Goal: Task Accomplishment & Management: Complete application form

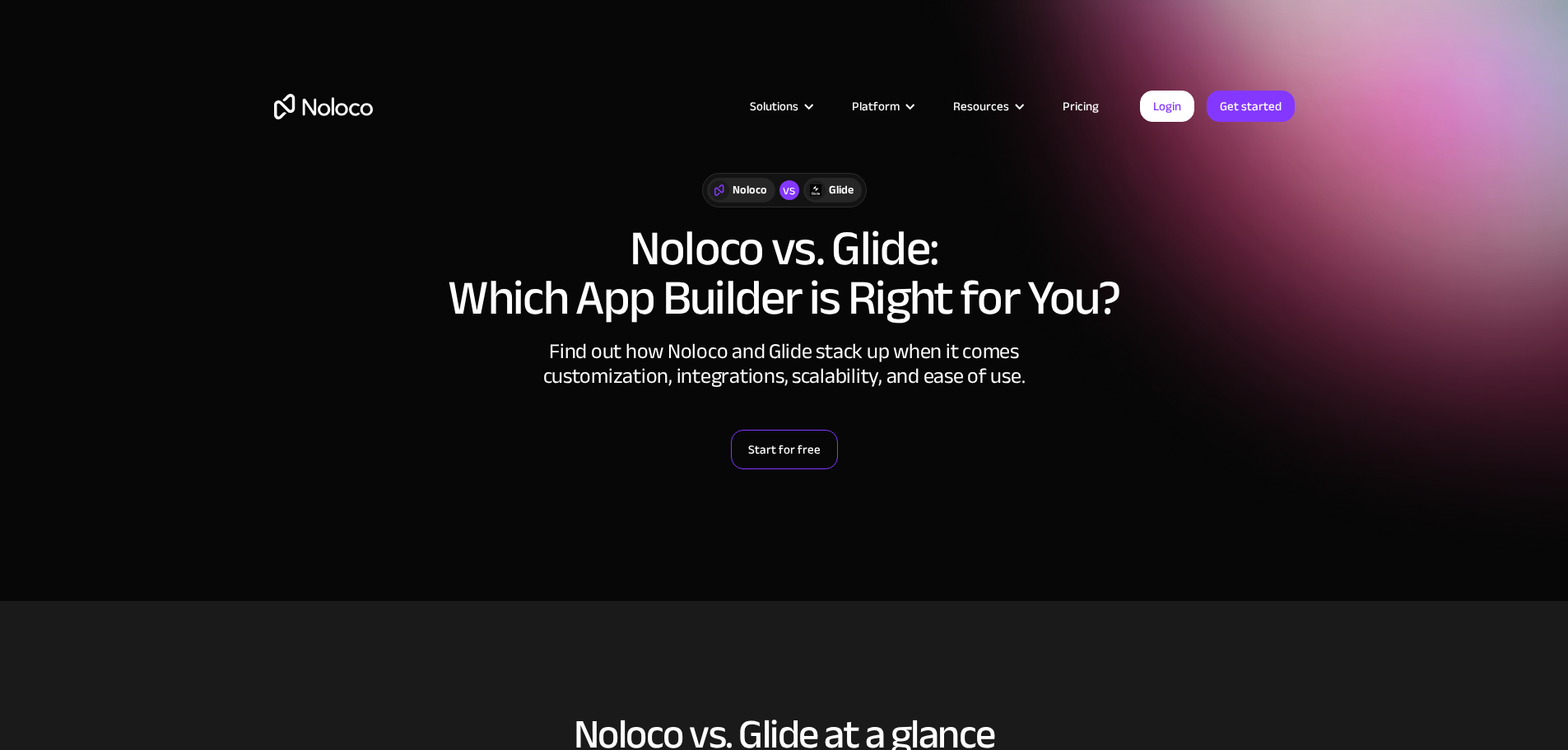
click at [791, 460] on link "Start for free" at bounding box center [784, 449] width 107 height 39
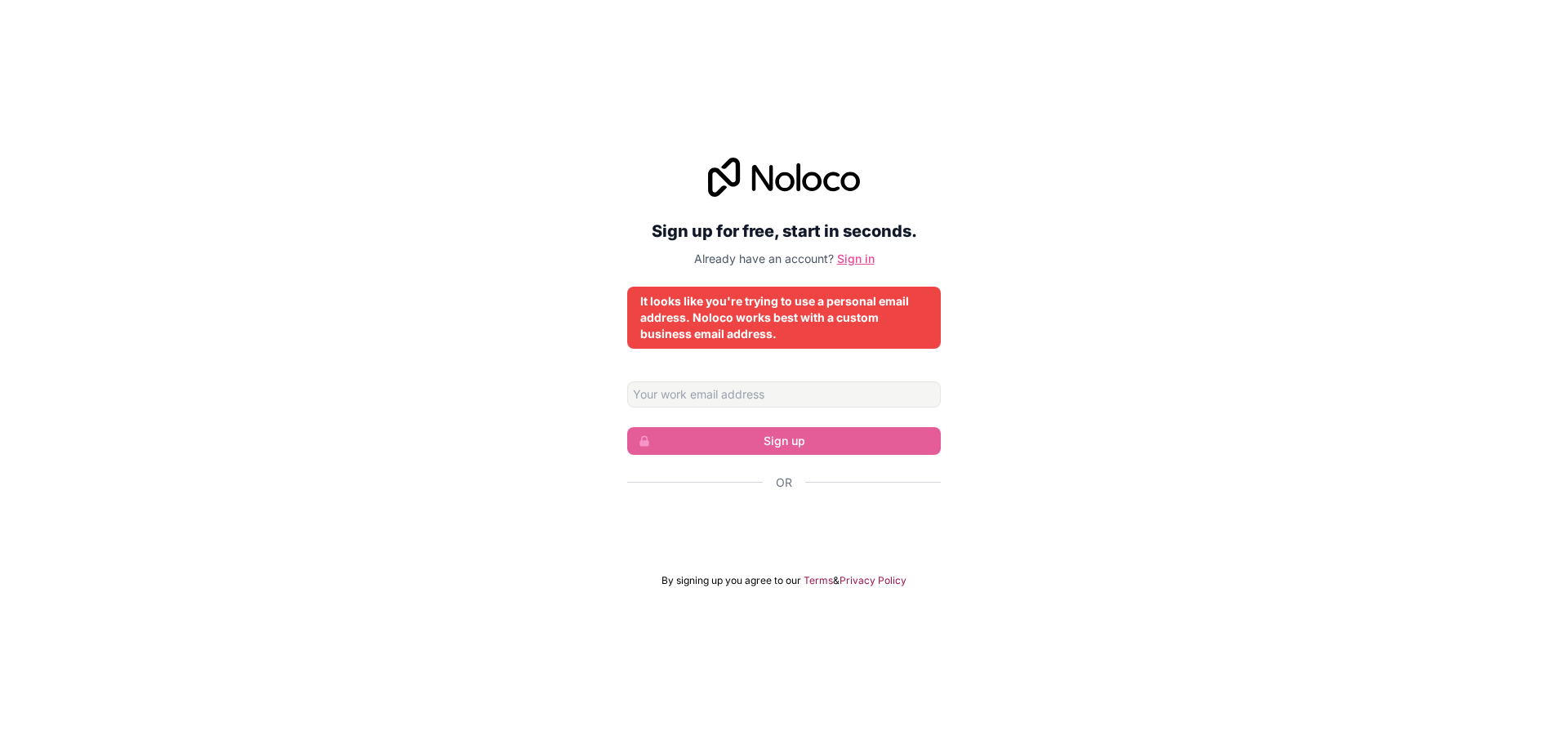
click at [866, 263] on link "Sign in" at bounding box center [855, 258] width 37 height 14
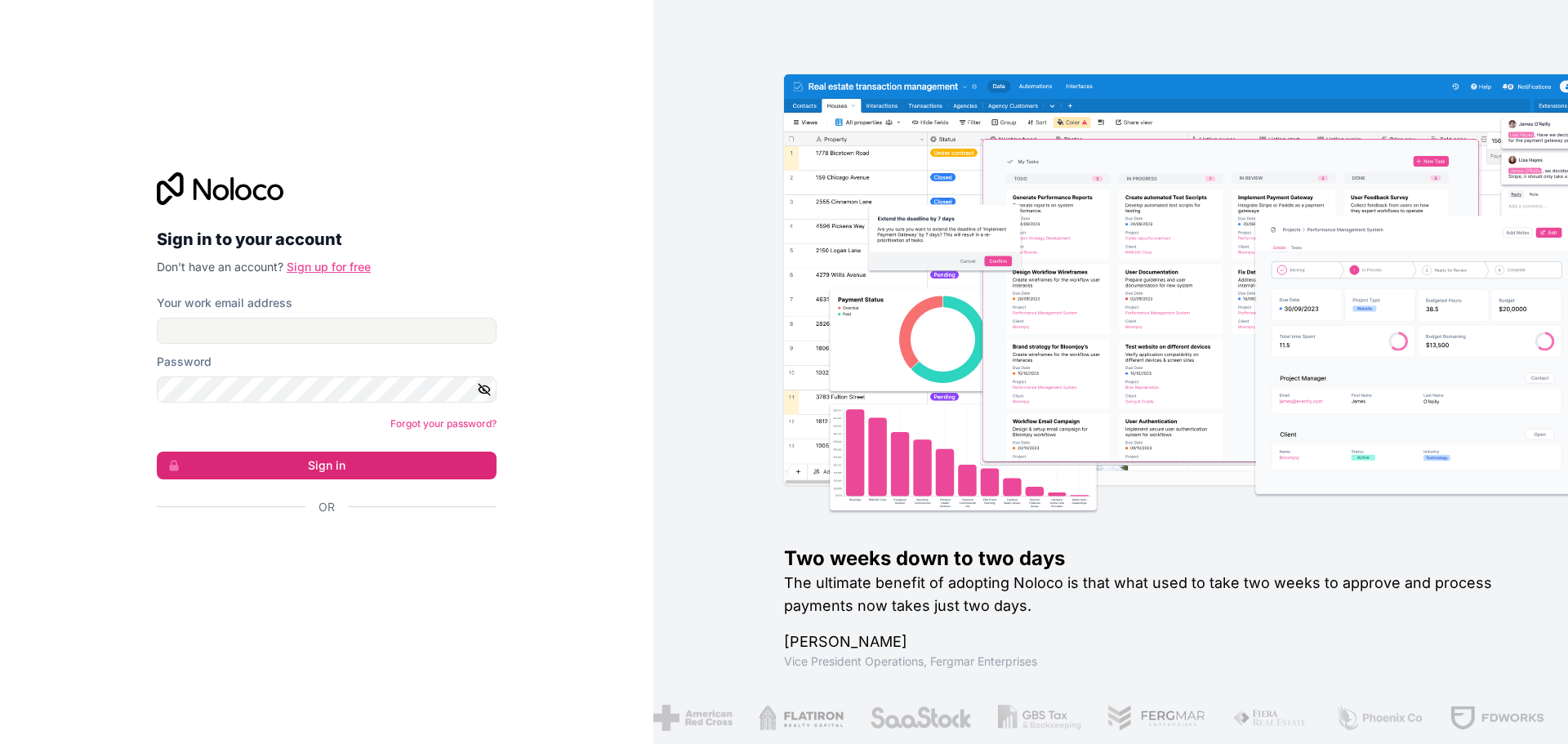
click at [327, 268] on link "Sign up for free" at bounding box center [328, 267] width 84 height 14
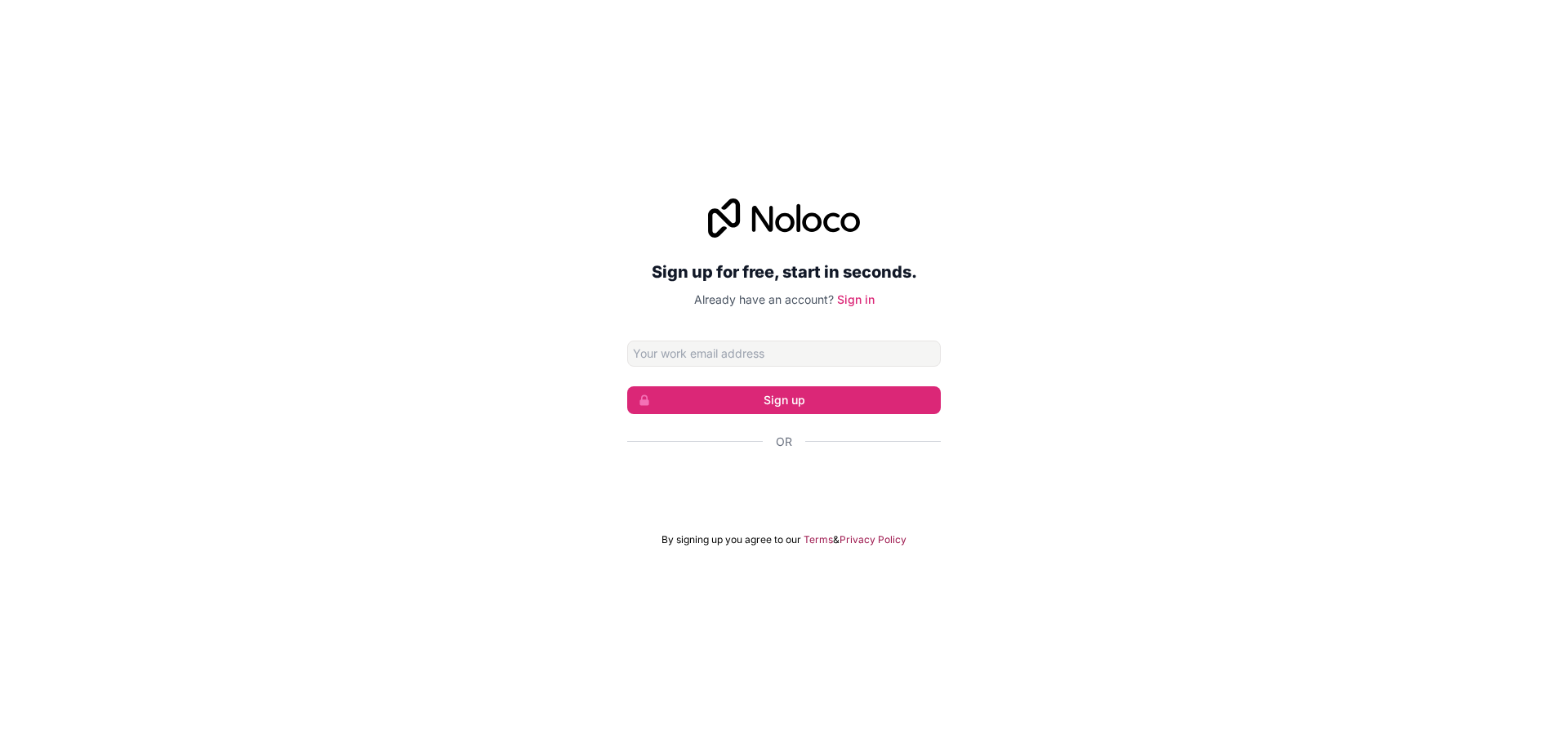
click at [692, 350] on input "Email address" at bounding box center [784, 353] width 314 height 26
type input "yoal79.la@gmail.com"
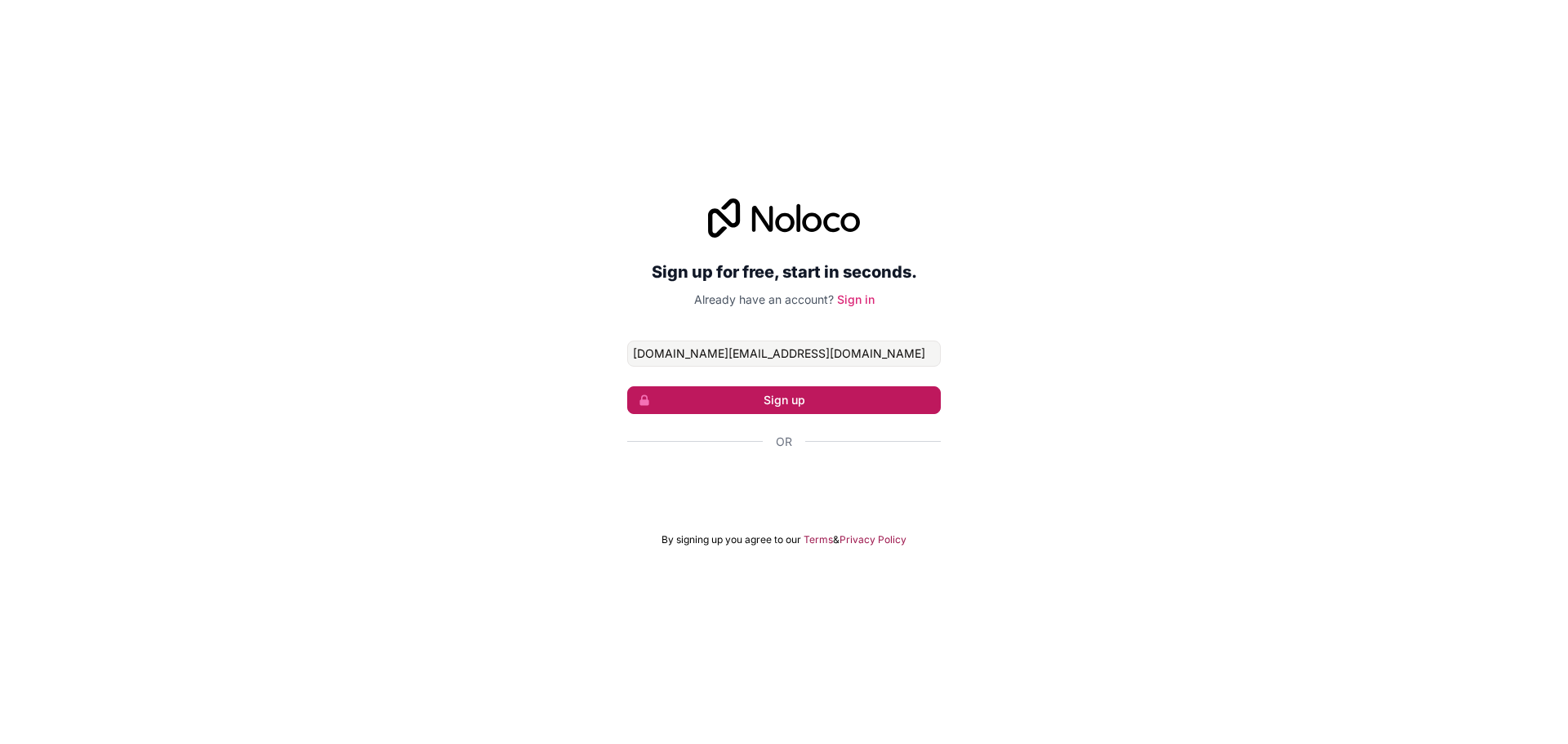
click at [777, 400] on button "Sign up" at bounding box center [784, 400] width 314 height 27
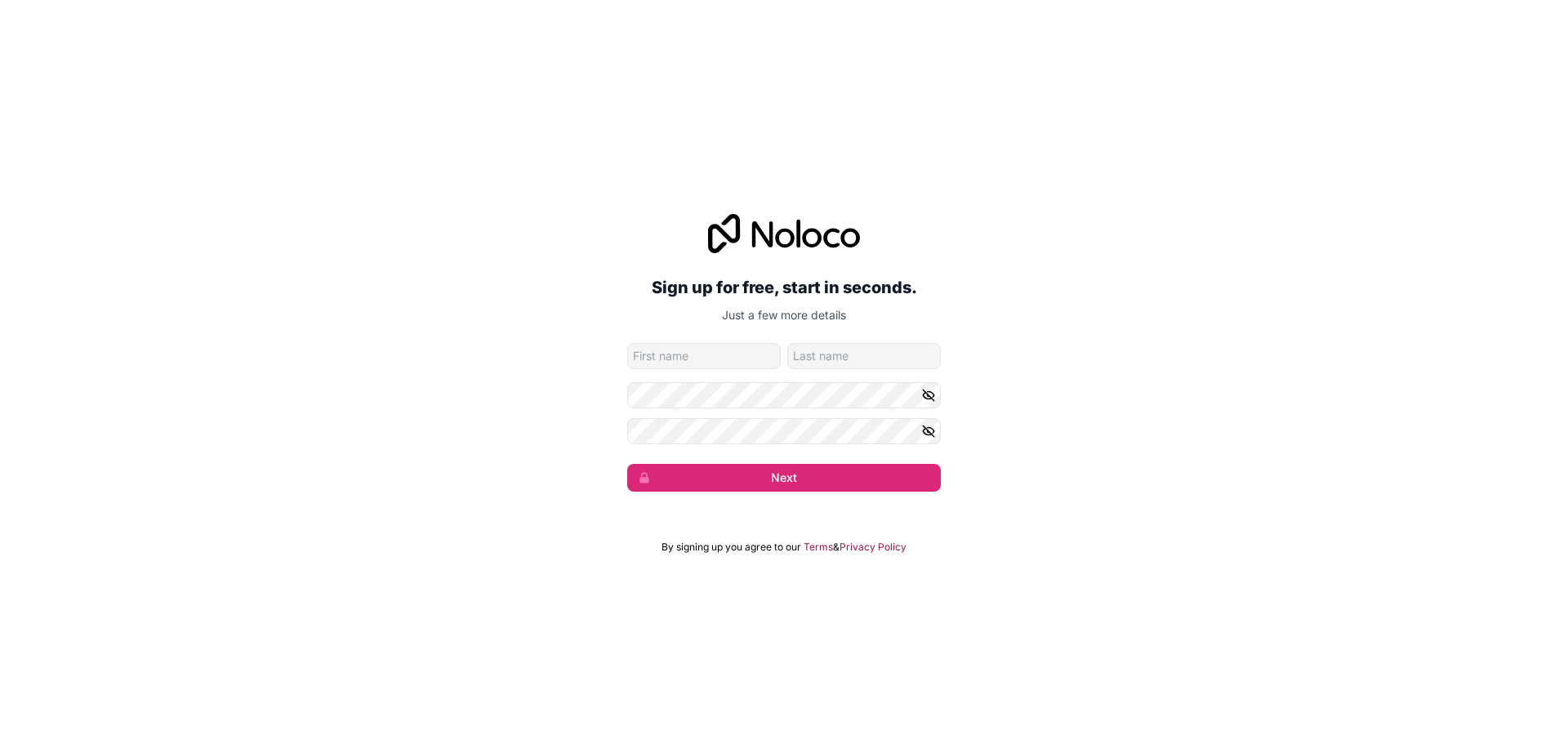
click at [689, 352] on input "given-name" at bounding box center [704, 356] width 153 height 26
type input "[PERSON_NAME]"
type input "Aveline"
click at [930, 391] on icon "button" at bounding box center [929, 395] width 12 height 8
click at [591, 372] on div "Sign up for free, start in seconds. Just a few more details yoal79.la@gmail.com…" at bounding box center [784, 353] width 1568 height 324
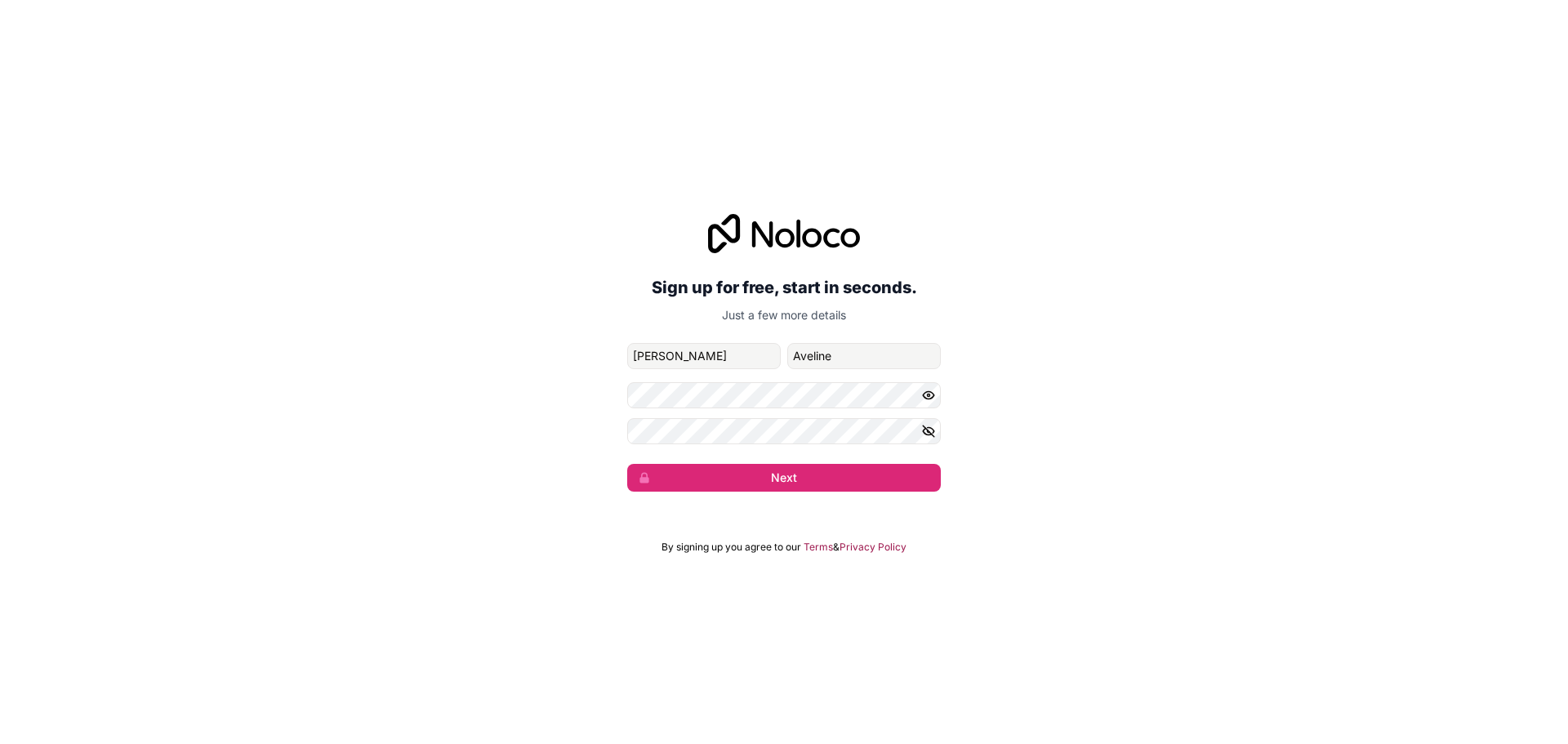
click at [926, 432] on icon "button" at bounding box center [928, 431] width 15 height 15
click at [807, 477] on button "Next" at bounding box center [784, 478] width 314 height 27
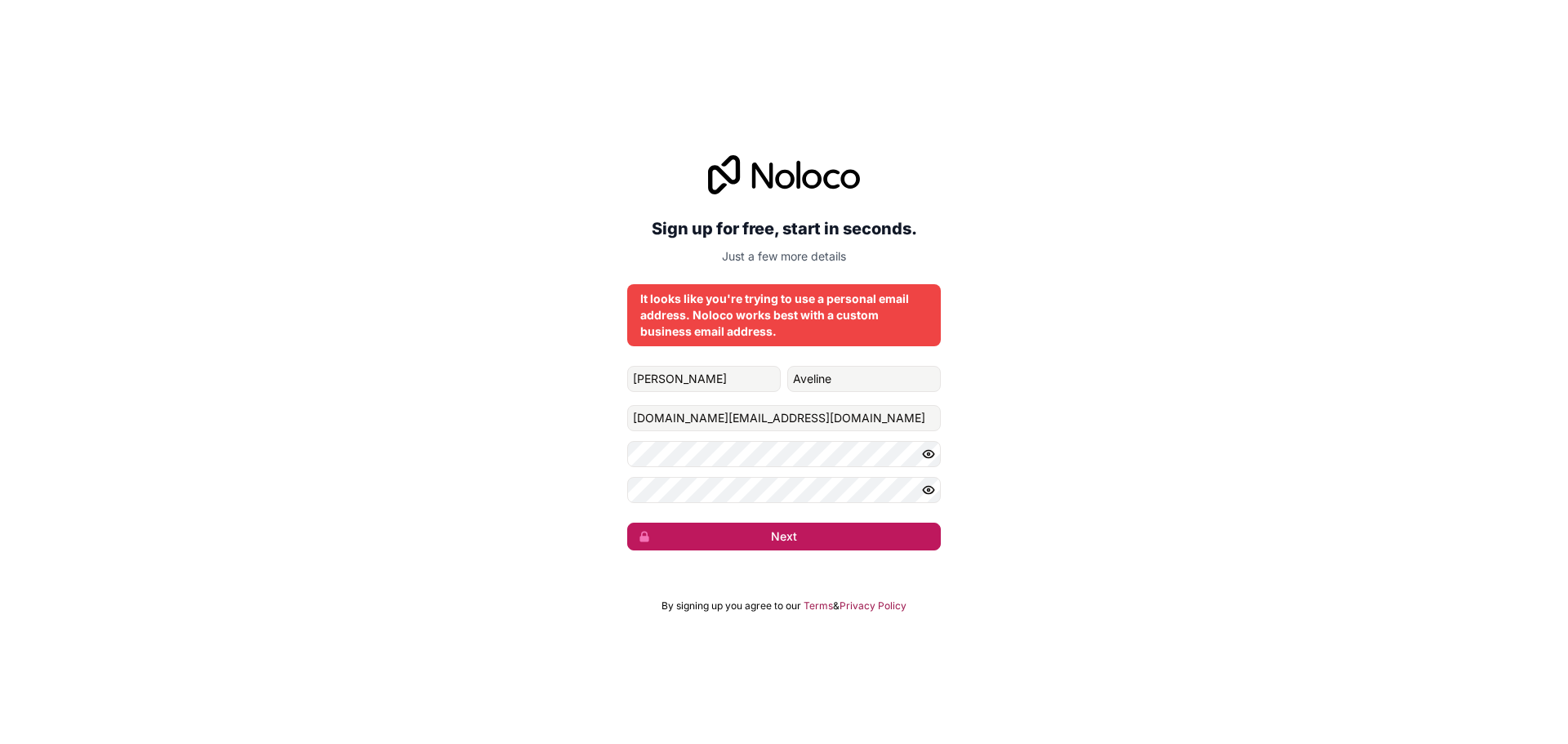
click at [802, 540] on button "Next" at bounding box center [784, 537] width 314 height 27
drag, startPoint x: 752, startPoint y: 414, endPoint x: 604, endPoint y: 397, distance: 149.0
click at [604, 397] on div "Sign up for free, start in seconds. Just a few more details It looks like you'r…" at bounding box center [784, 352] width 1568 height 441
type input "[PERSON_NAME][EMAIL_ADDRESS][DOMAIN_NAME]"
click at [787, 538] on button "Next" at bounding box center [784, 537] width 314 height 27
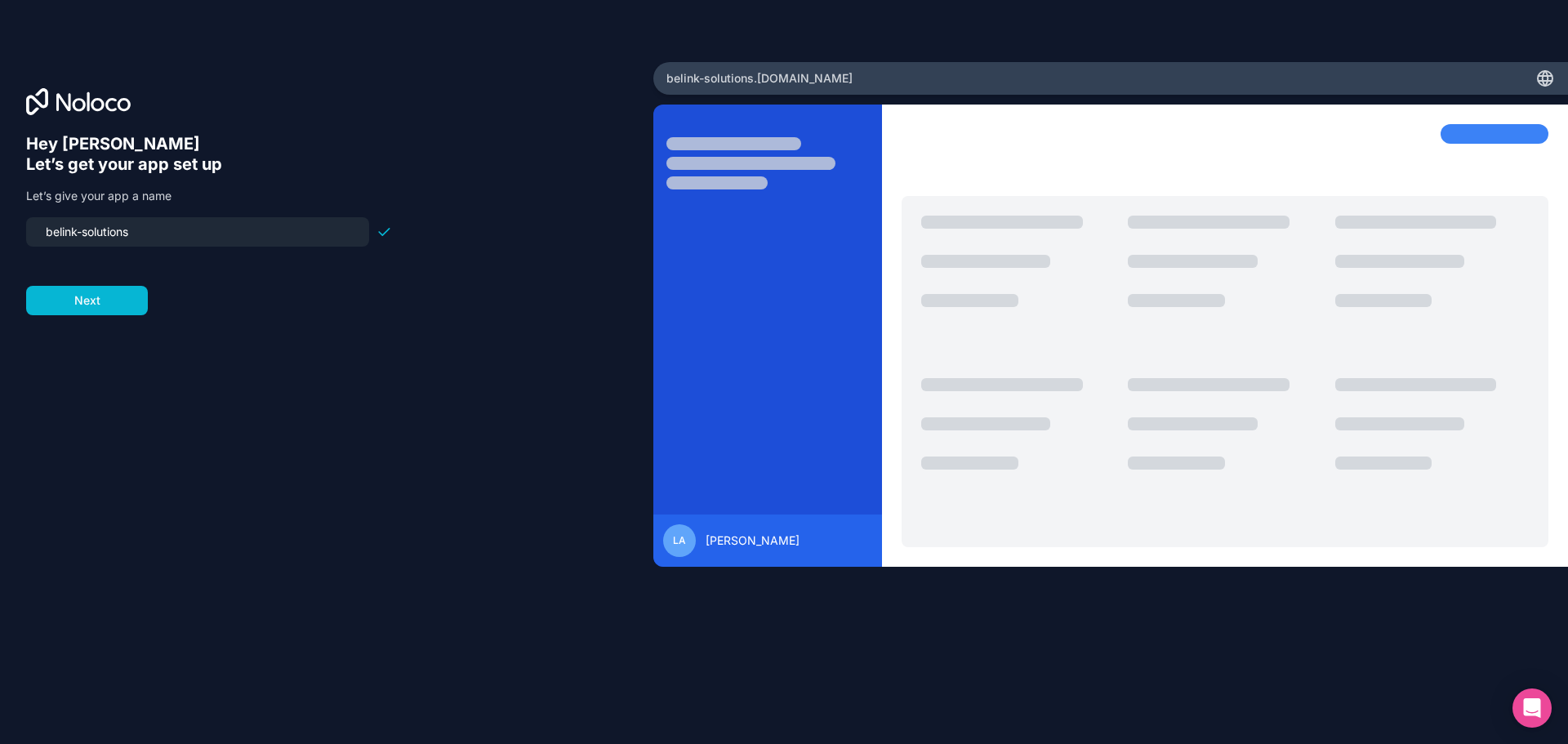
drag, startPoint x: 145, startPoint y: 235, endPoint x: 3, endPoint y: 211, distance: 144.0
click at [3, 211] on div "Hey Lionel 👋 Let’s get your app set up Let’s give your app a name belink-soluti…" at bounding box center [327, 372] width 653 height 620
type input "[PERSON_NAME]"
click at [109, 311] on button "Next" at bounding box center [87, 300] width 121 height 29
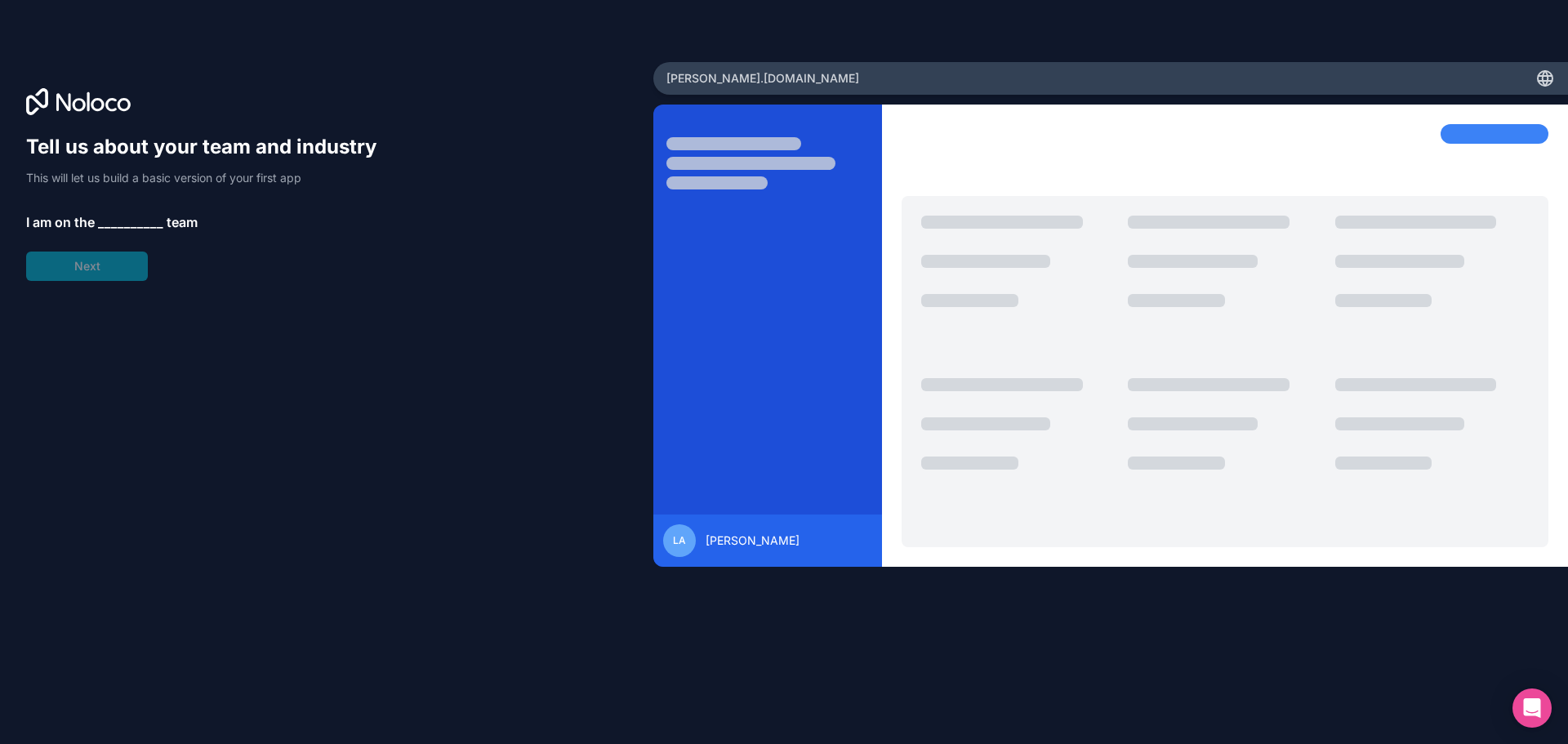
click at [112, 268] on div "Tell us about your team and industry This will let us build a basic version of …" at bounding box center [209, 207] width 366 height 147
click at [121, 223] on span "__________" at bounding box center [130, 222] width 65 height 20
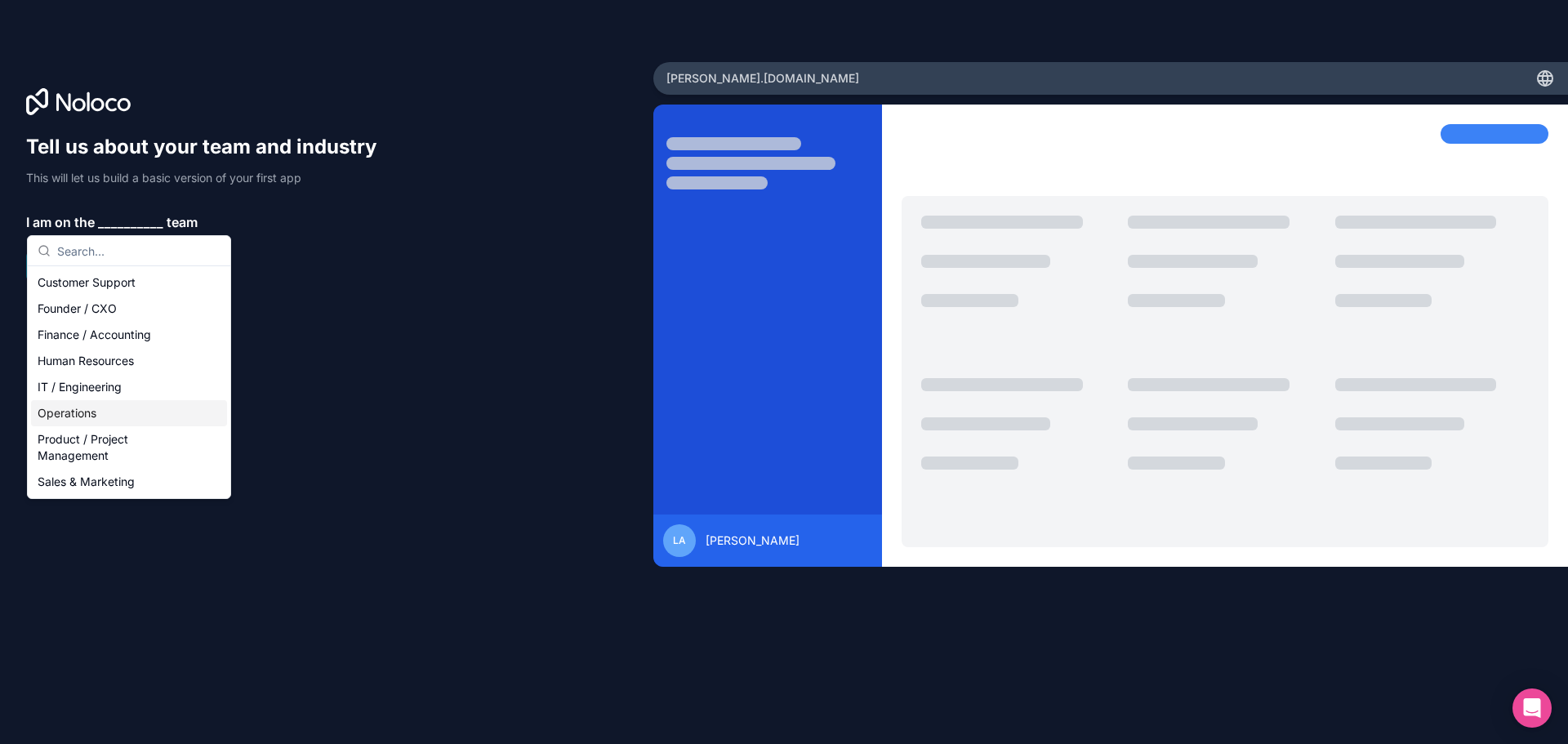
click at [77, 416] on div "Operations" at bounding box center [129, 413] width 196 height 26
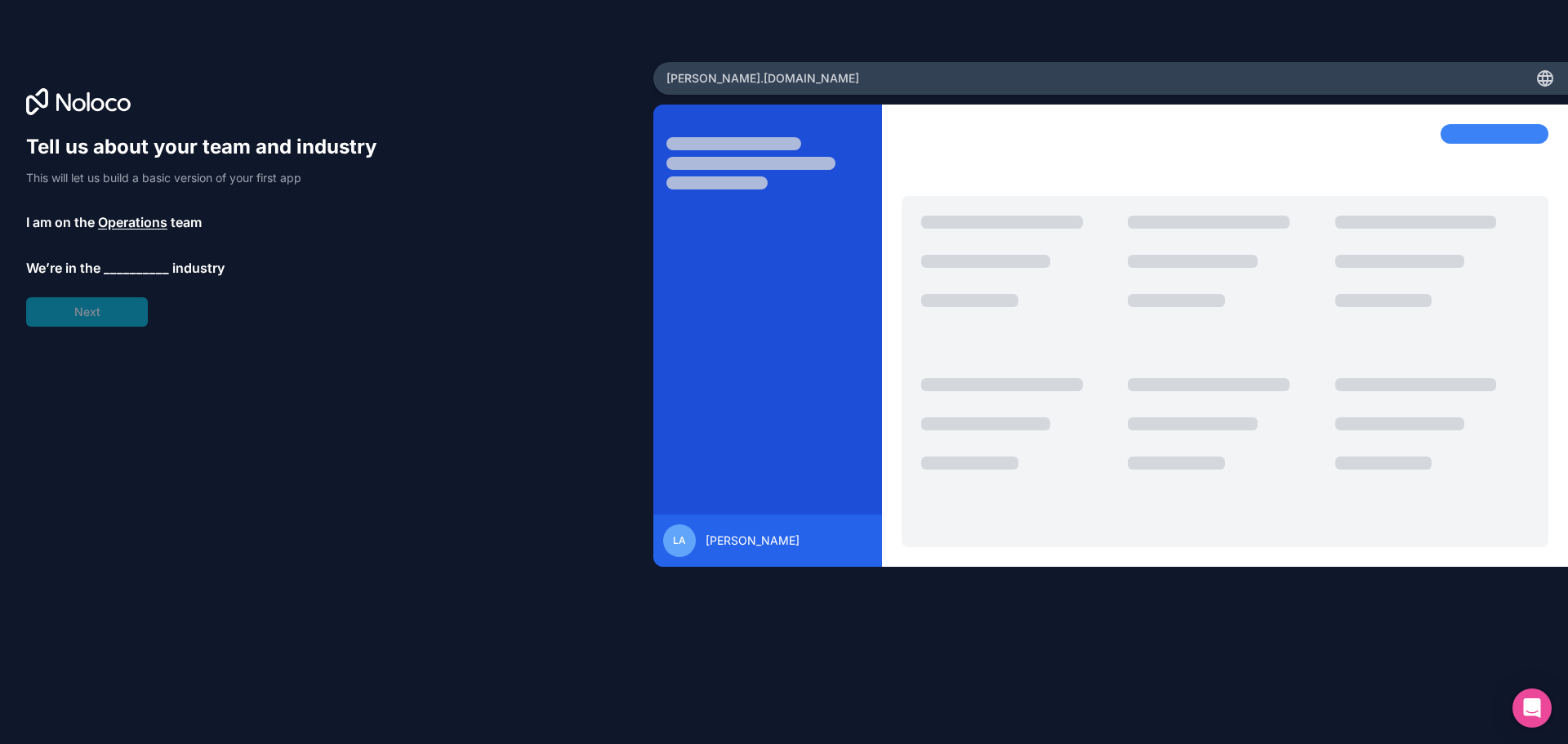
click at [124, 268] on span "__________" at bounding box center [136, 268] width 65 height 20
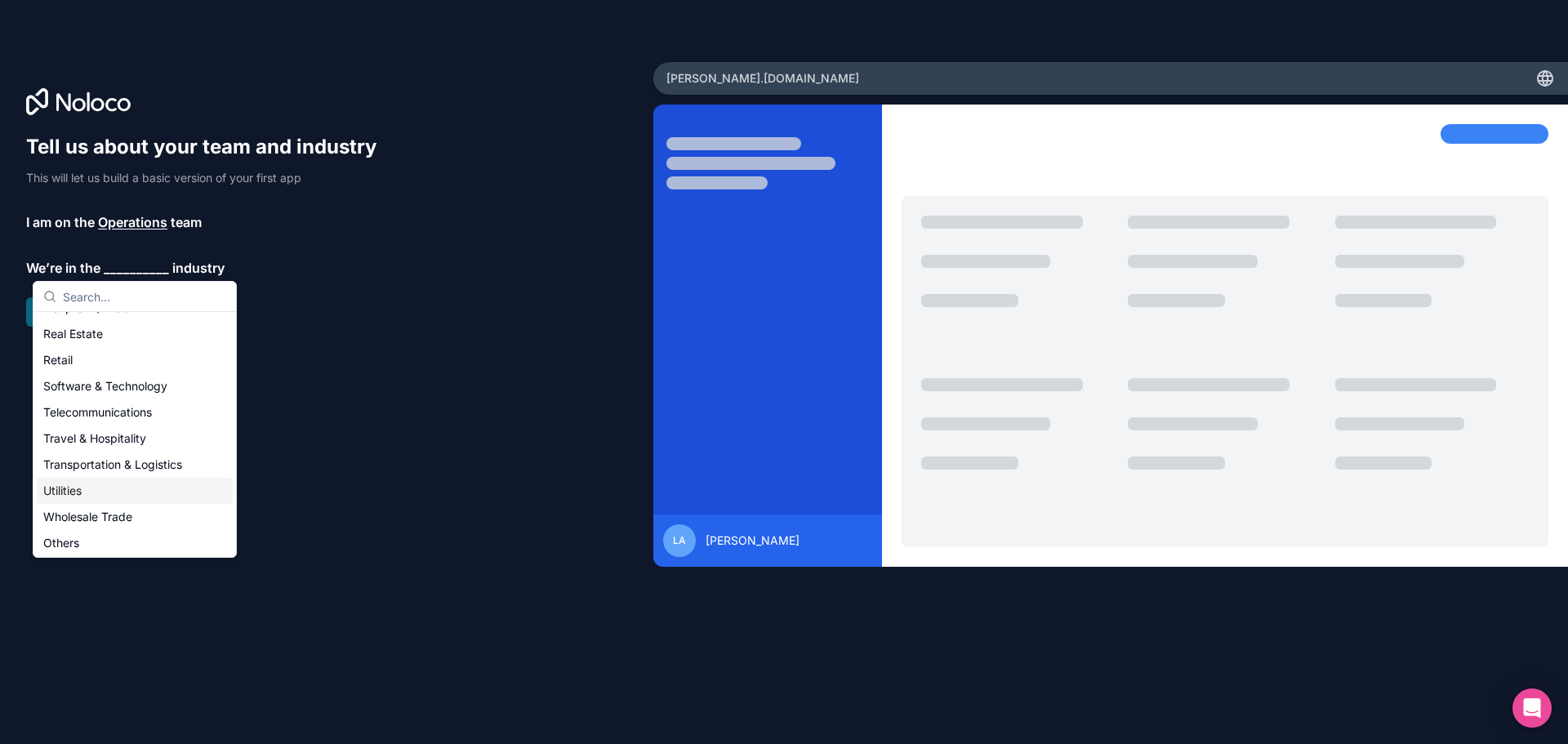
scroll to position [336, 0]
click at [73, 541] on div "Others" at bounding box center [135, 541] width 196 height 26
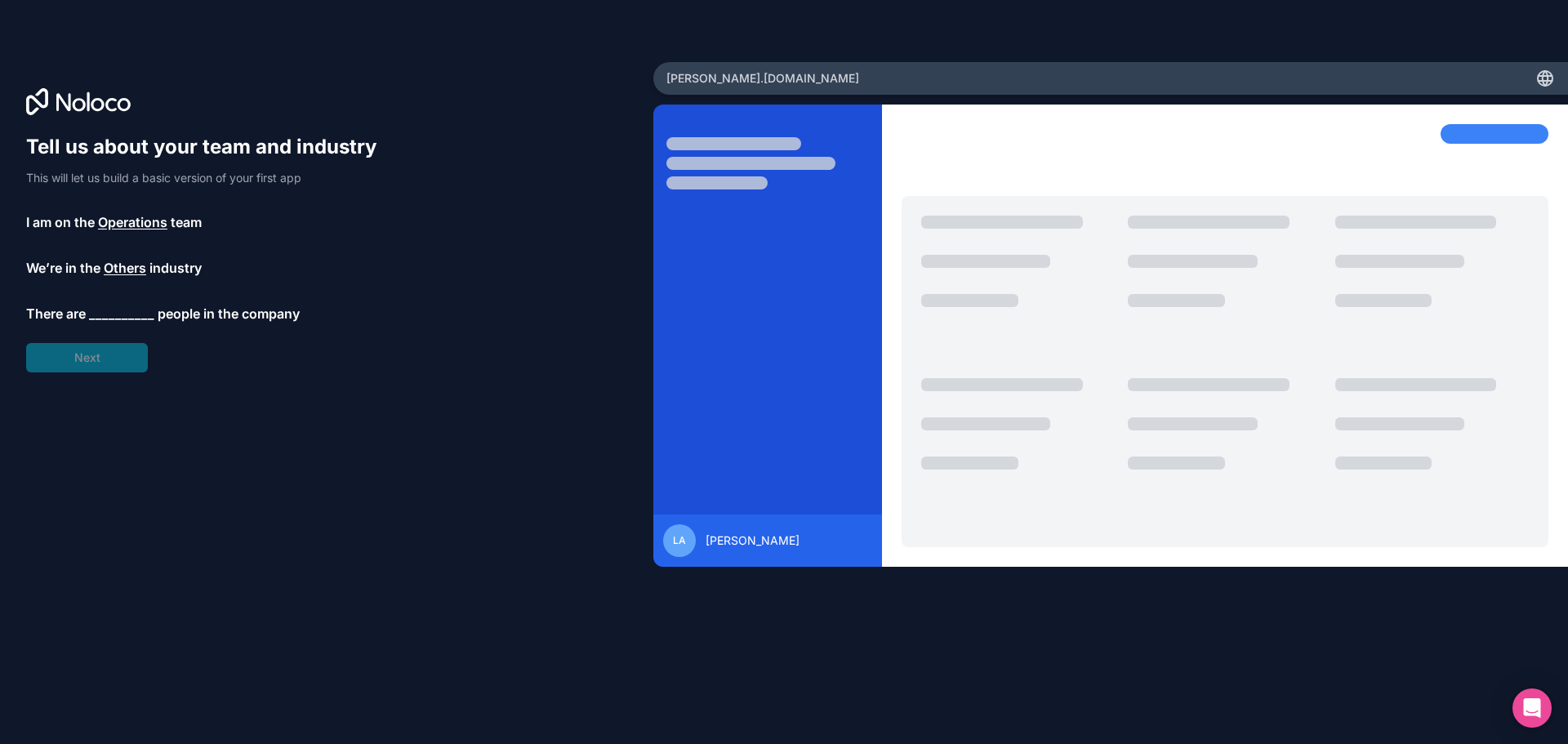
click at [115, 318] on span "__________" at bounding box center [121, 314] width 65 height 20
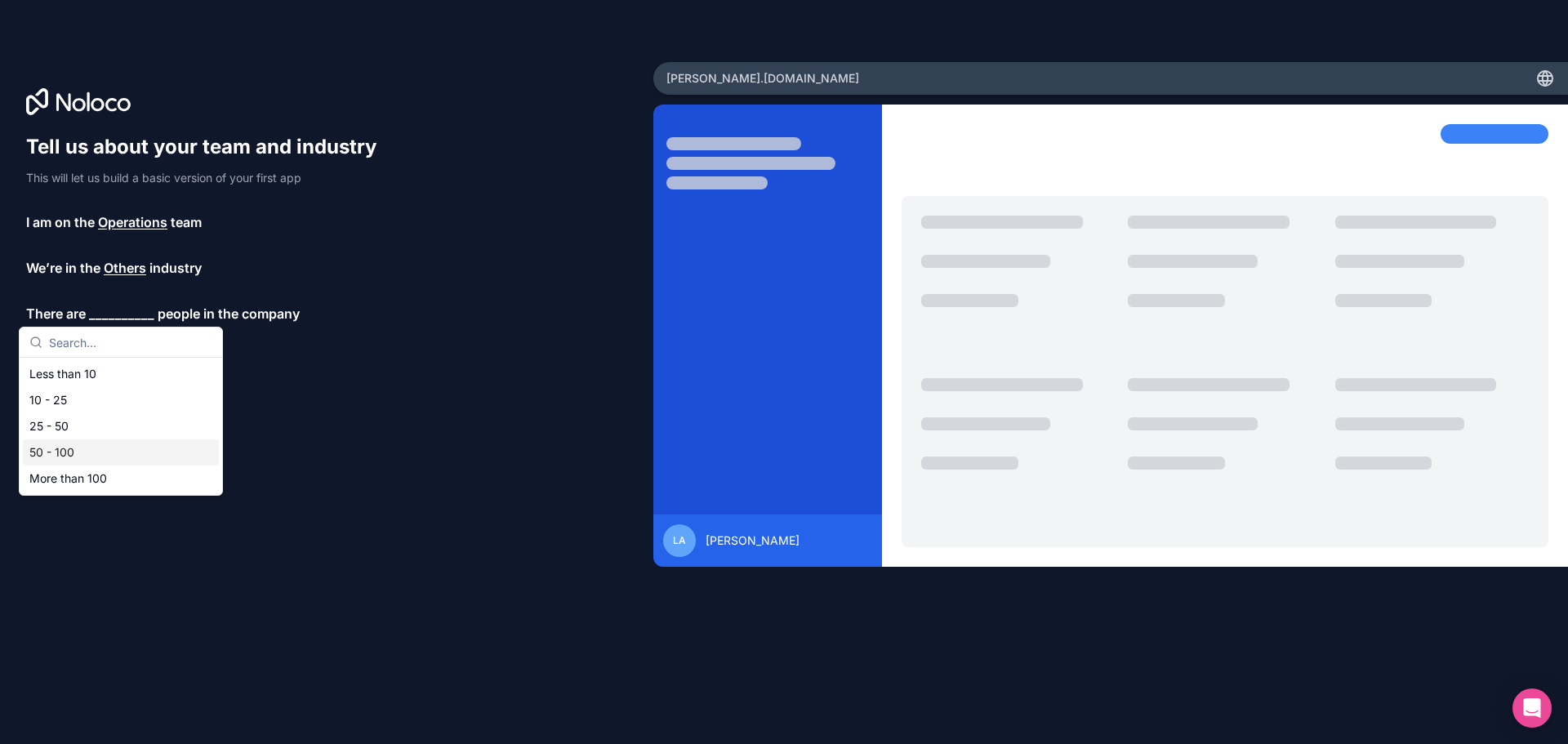
click at [63, 448] on div "50 - 100" at bounding box center [120, 452] width 196 height 26
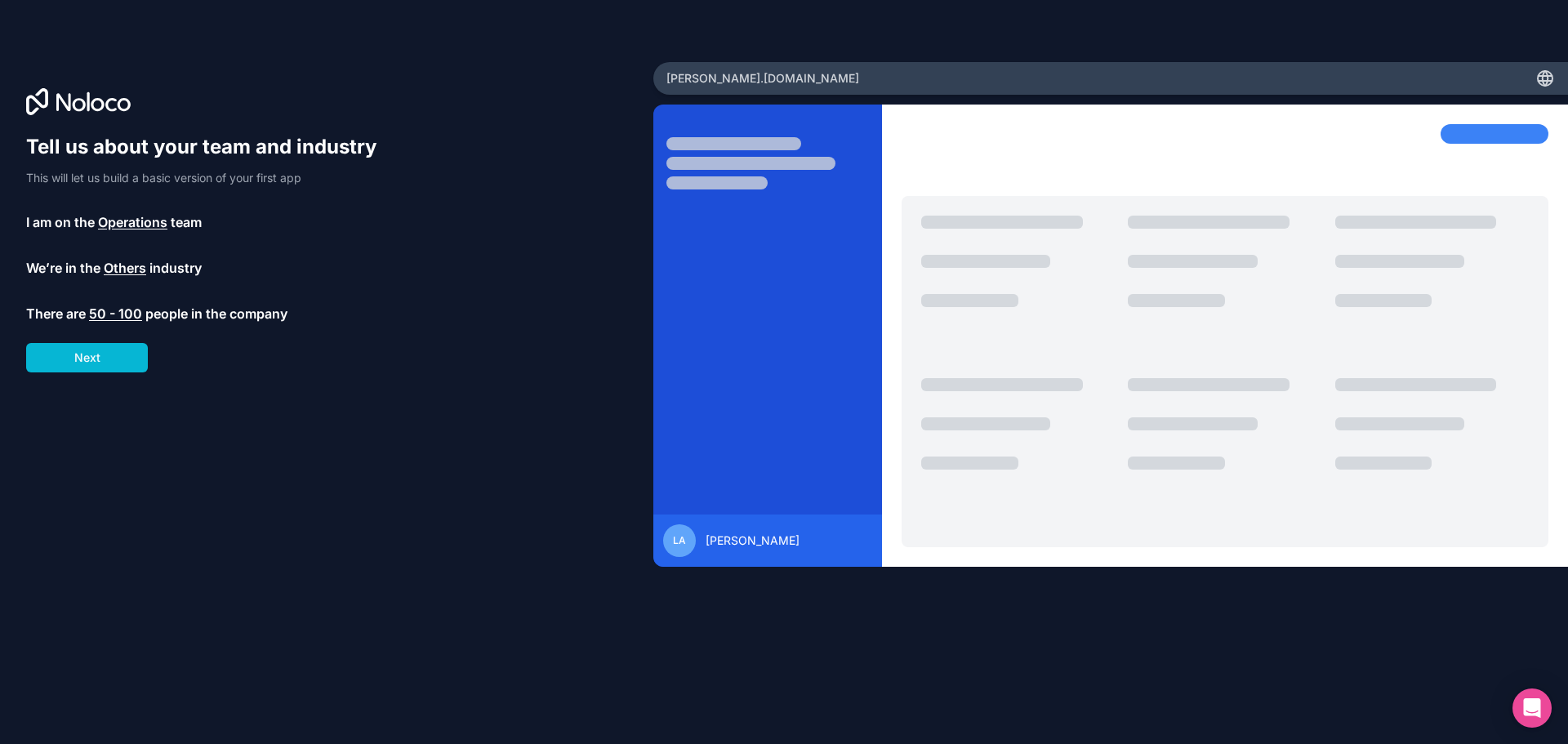
click at [120, 315] on span "50 - 100" at bounding box center [115, 314] width 53 height 20
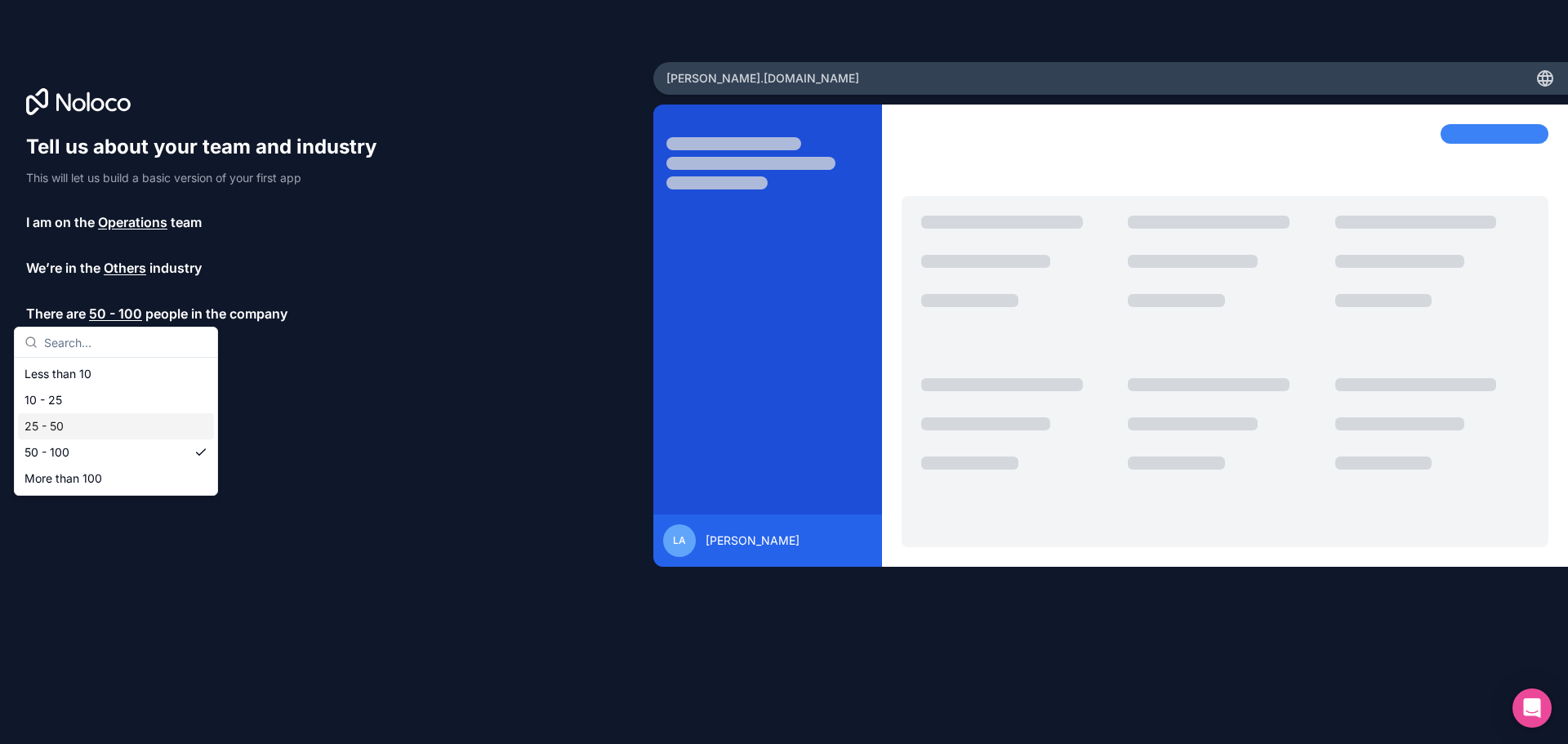
click at [65, 425] on div "25 - 50" at bounding box center [115, 426] width 196 height 26
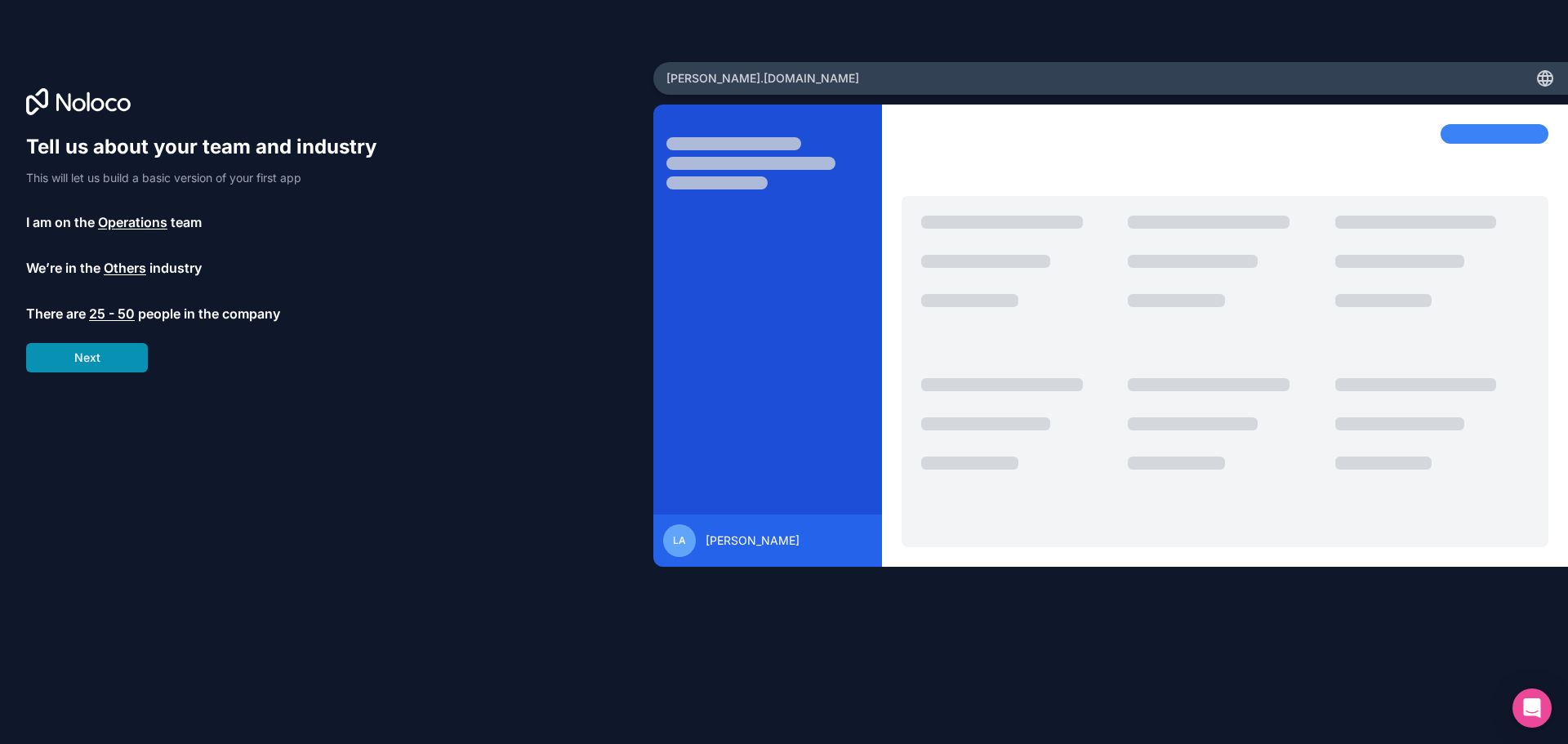
click at [86, 357] on button "Next" at bounding box center [87, 358] width 121 height 29
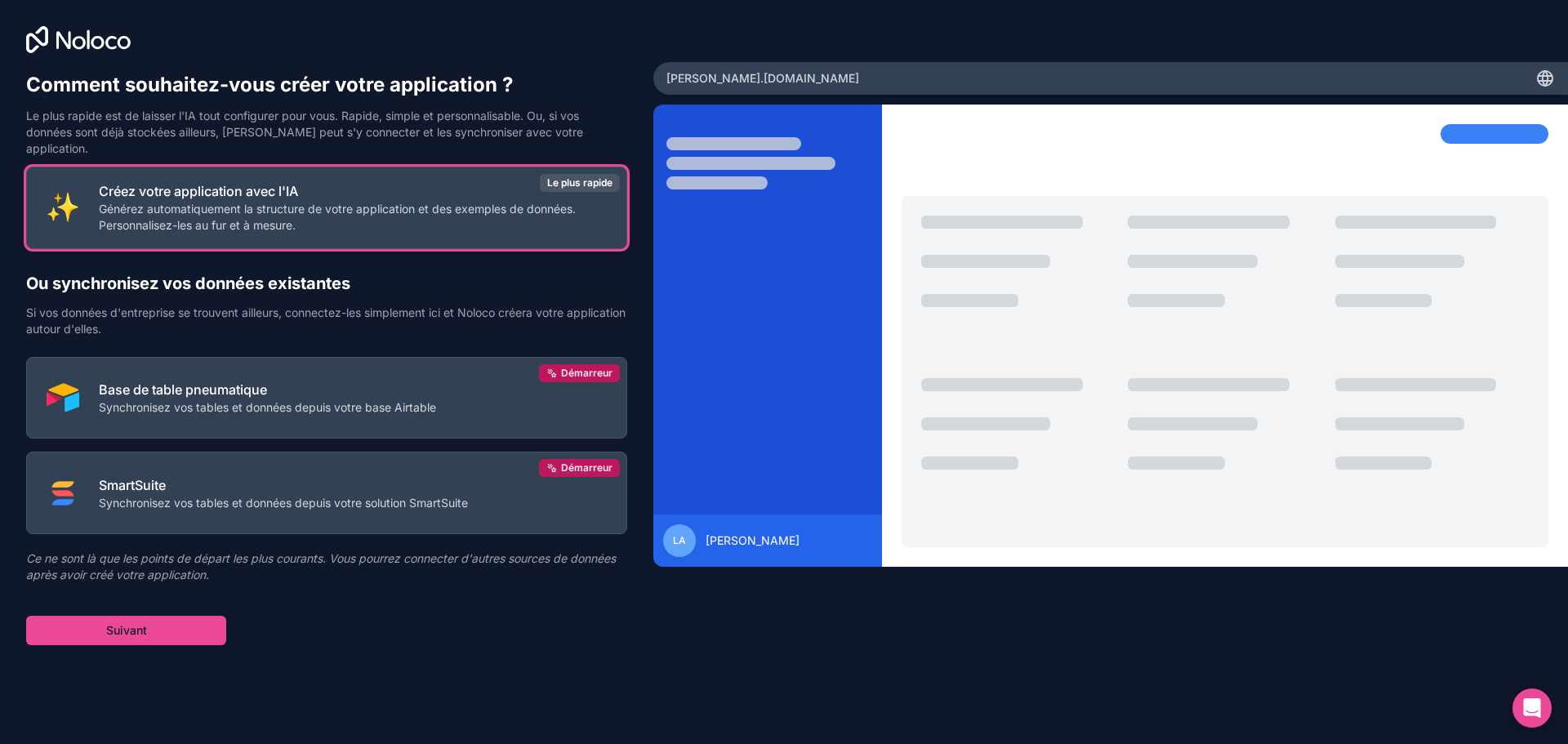
click at [182, 201] on font "Générez automatiquement la structure de votre application et des exemples de do…" at bounding box center [337, 216] width 477 height 30
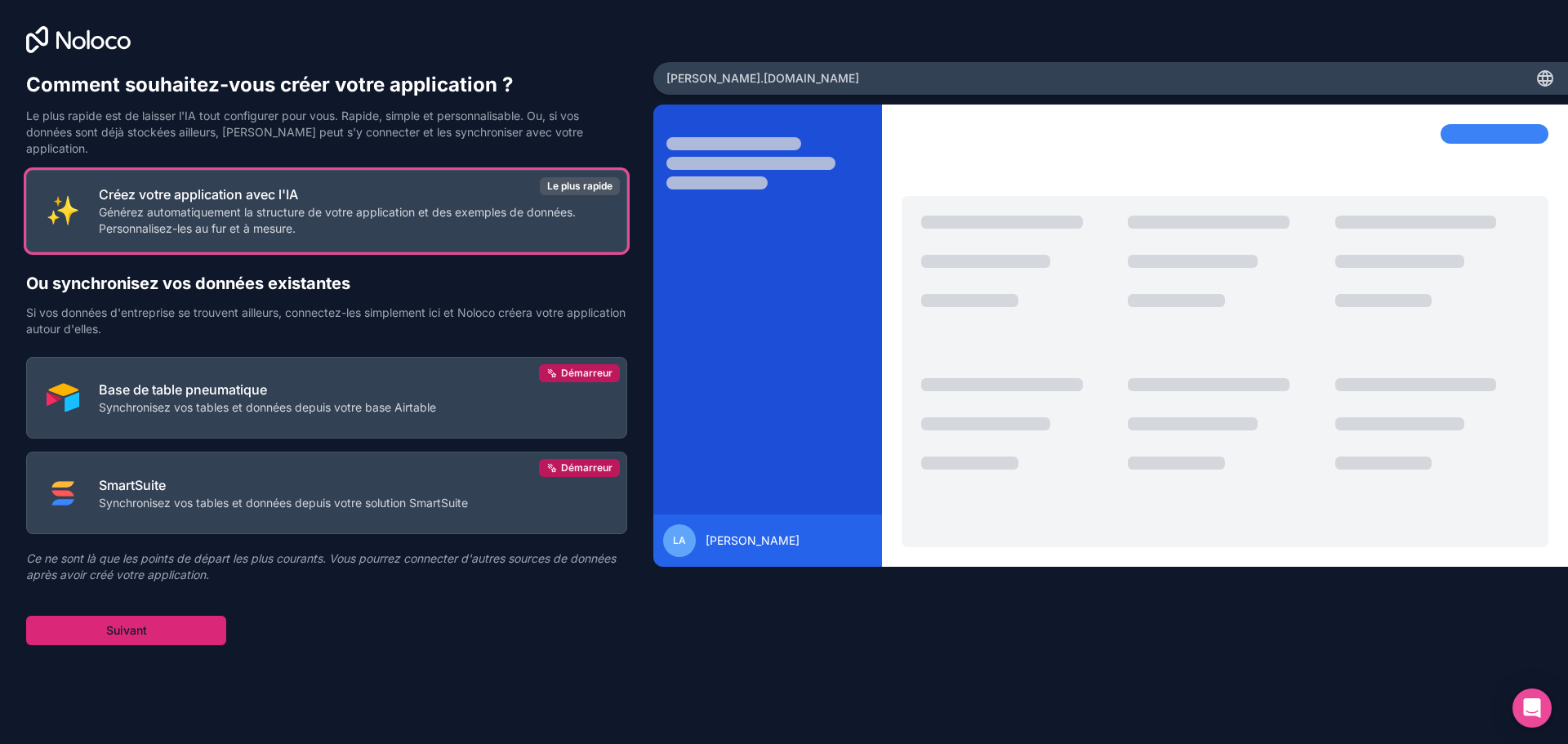
click at [147, 623] on font "Suivant" at bounding box center [127, 630] width 41 height 14
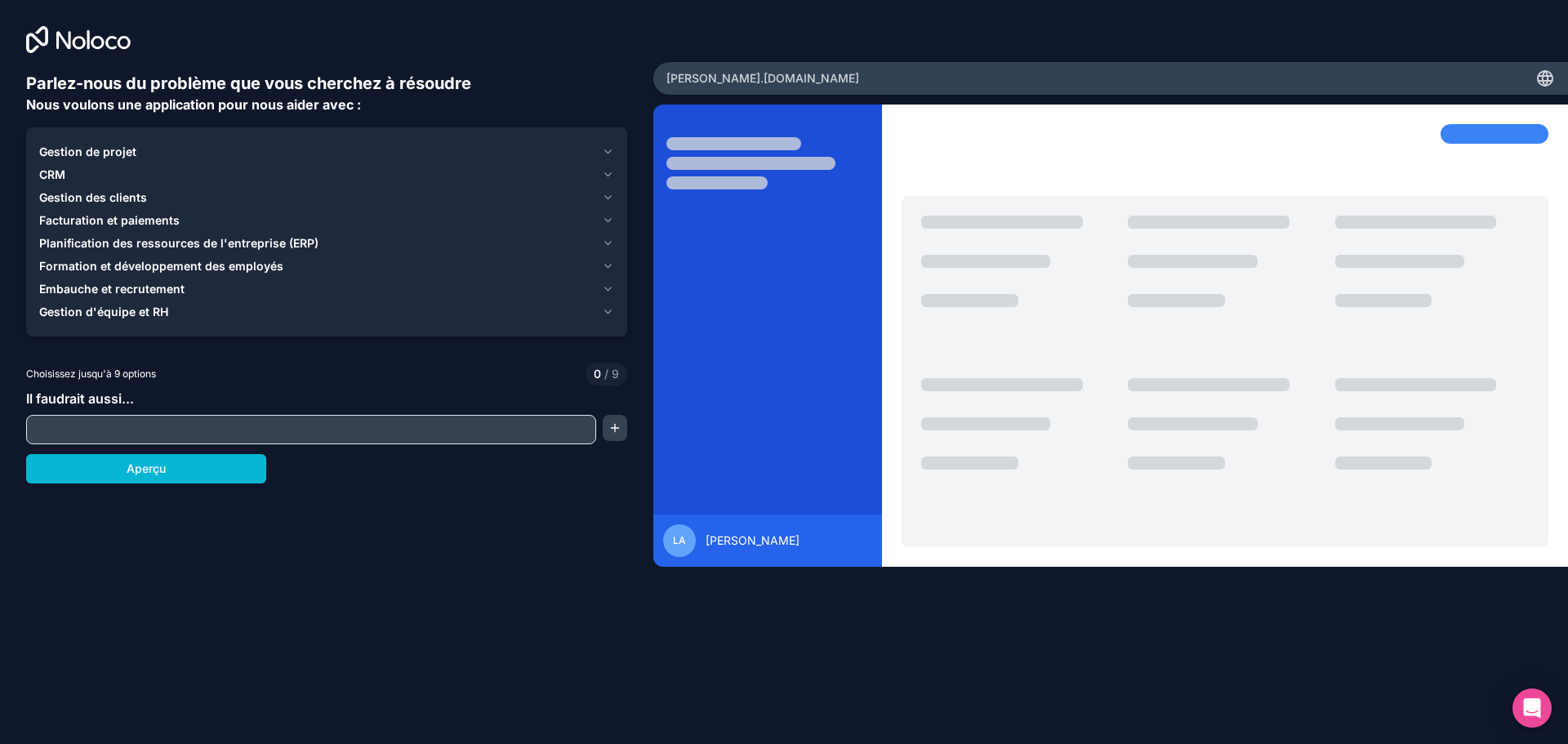
click at [61, 426] on input "text" at bounding box center [311, 429] width 562 height 22
type input "créer une application de gestion de scan manga lu sur différent sites avec la p…"
click at [137, 469] on font "Aperçu" at bounding box center [146, 468] width 39 height 14
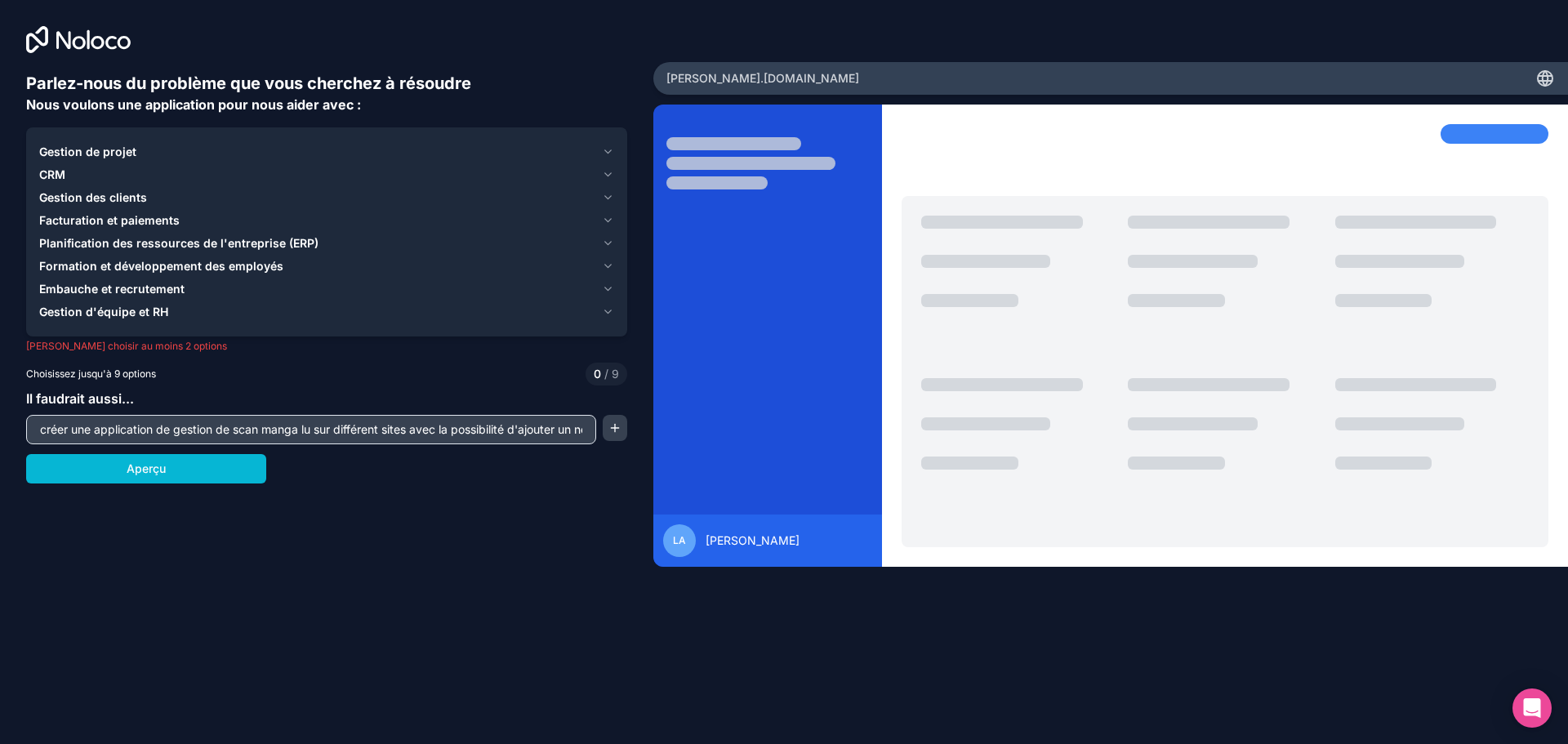
click at [92, 152] on font "Gestion de projet" at bounding box center [87, 152] width 97 height 14
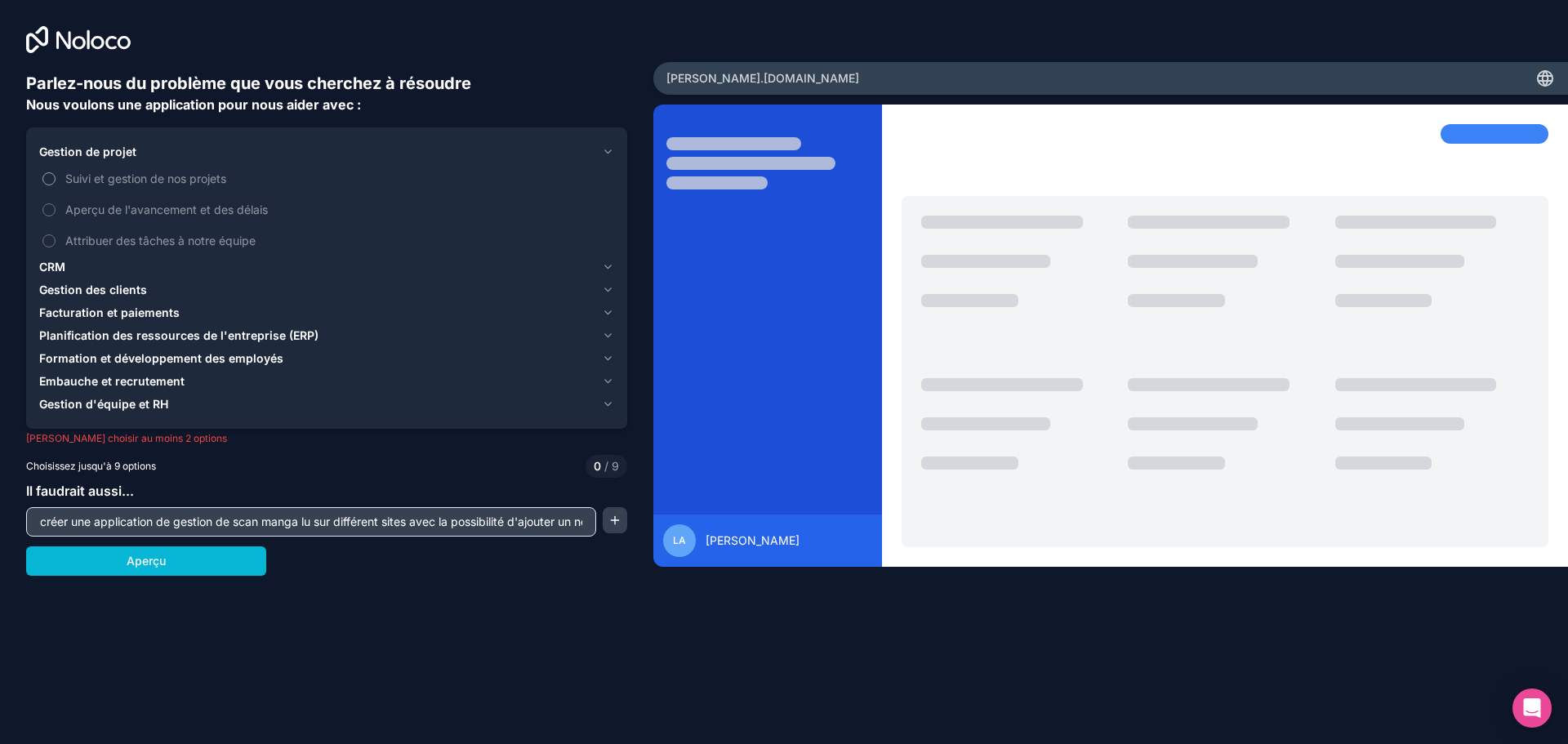
click at [48, 179] on button "Suivi et gestion de nos projets" at bounding box center [48, 178] width 13 height 13
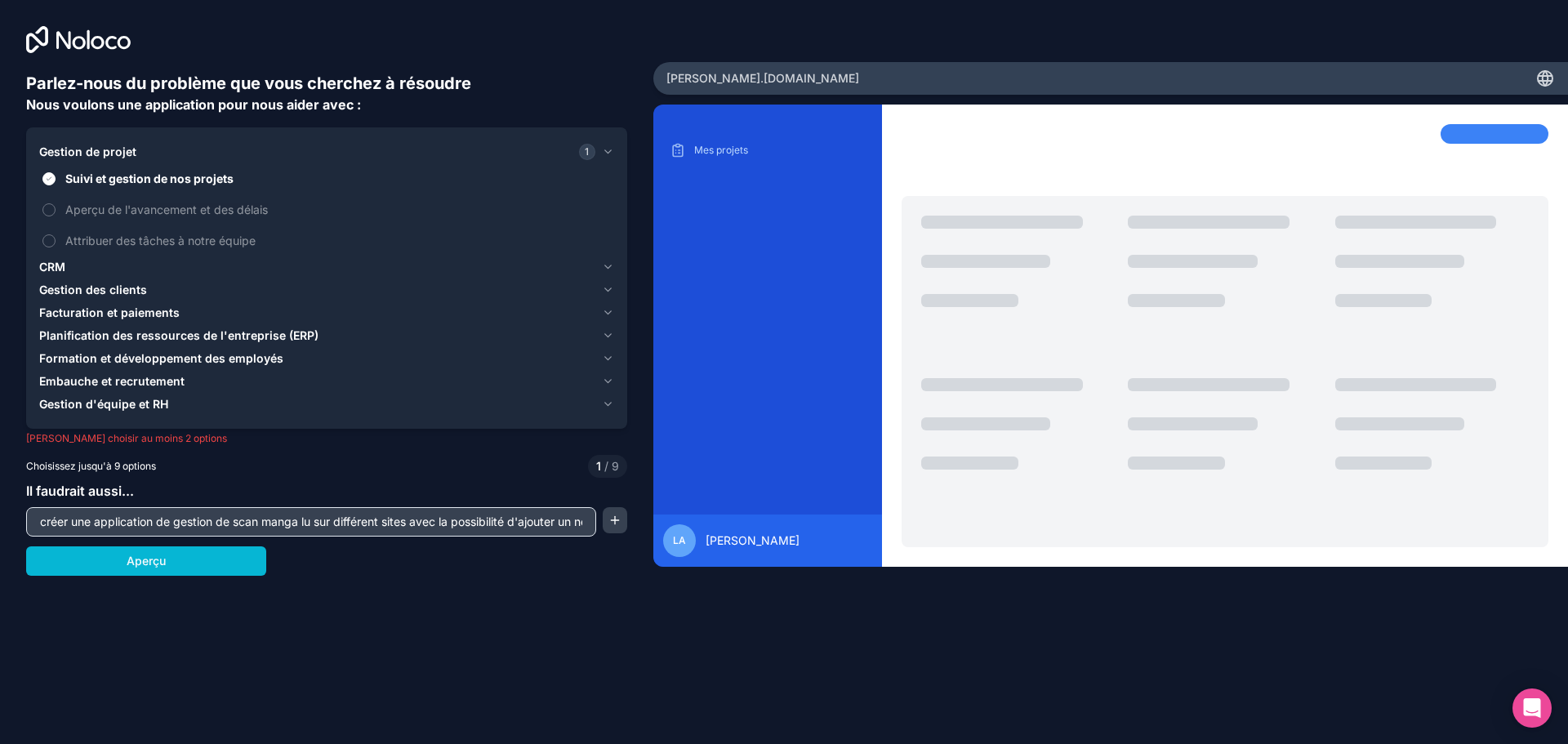
click at [52, 266] on font "CRM" at bounding box center [52, 267] width 26 height 14
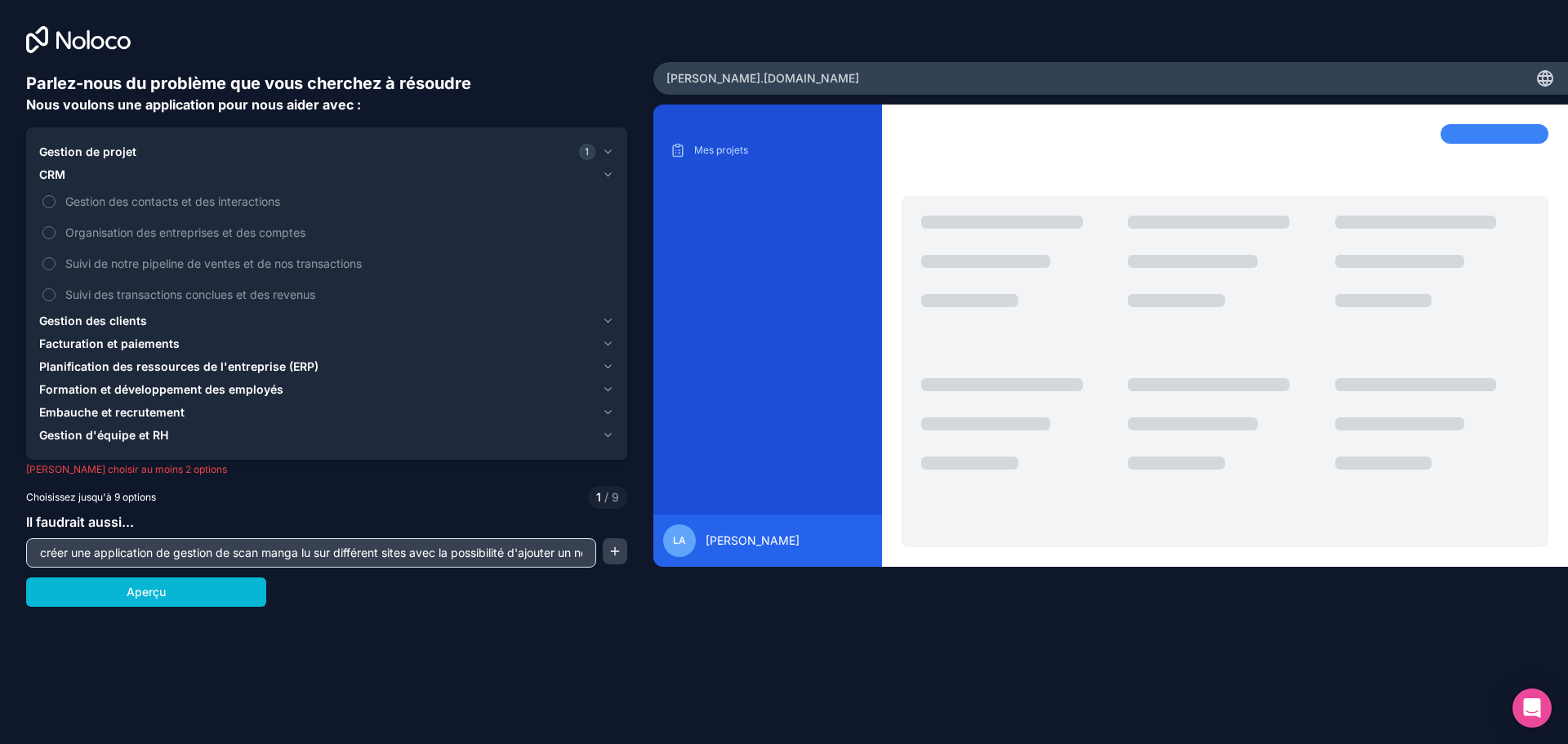
click at [97, 370] on font "Planification des ressources de l'entreprise (ERP)" at bounding box center [179, 367] width 280 height 14
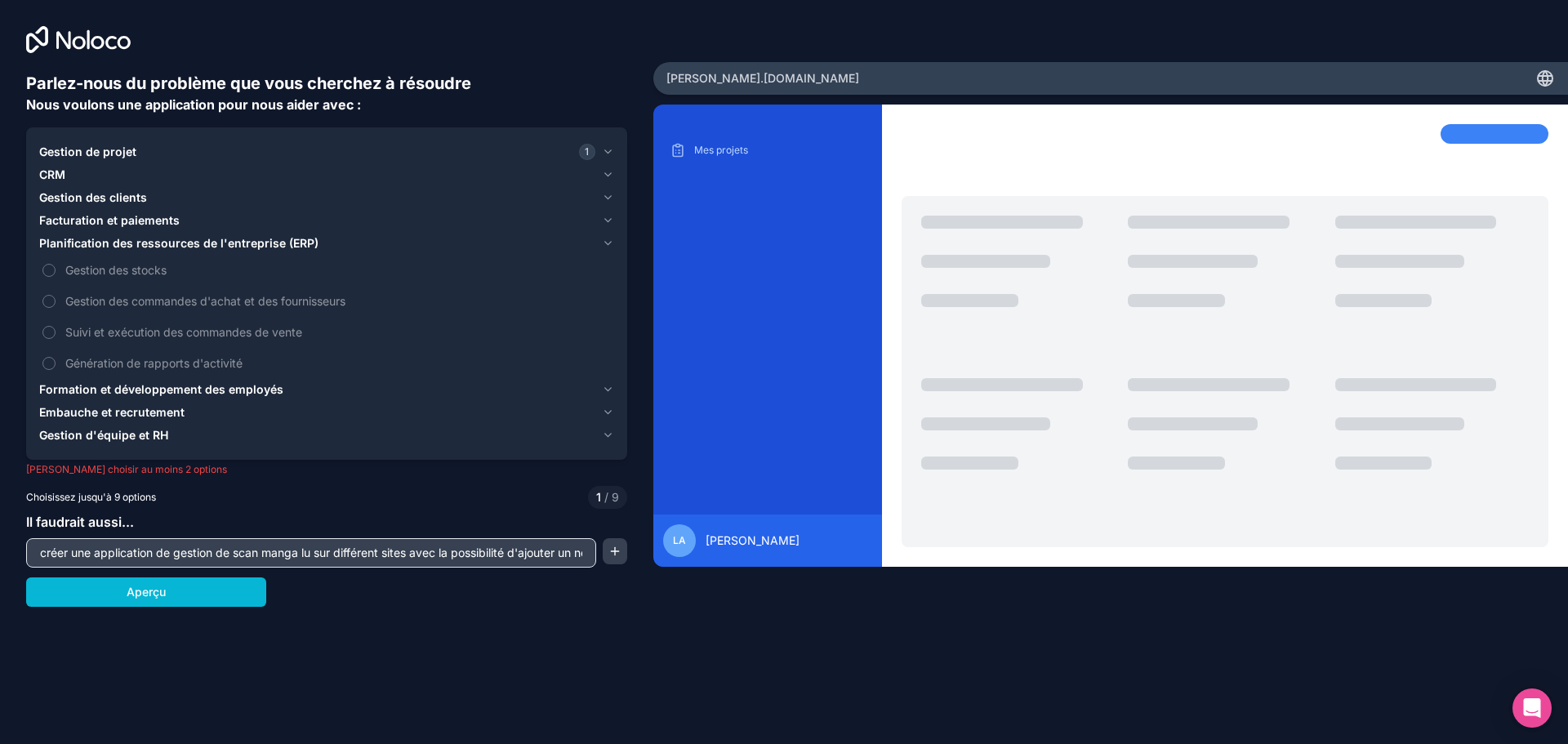
click at [65, 434] on font "Gestion d'équipe et RH" at bounding box center [104, 435] width 129 height 14
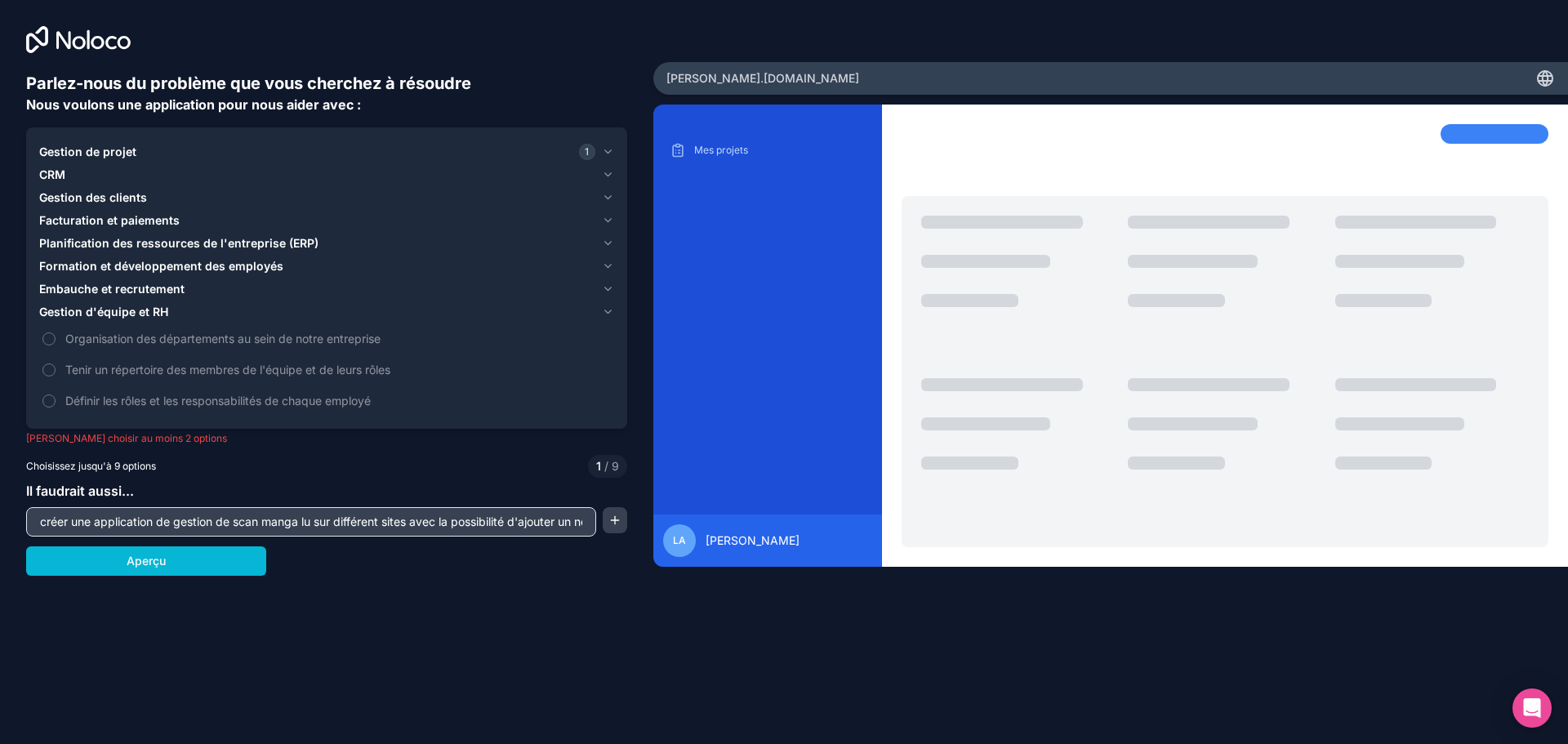
click at [54, 288] on font "Embauche et recrutement" at bounding box center [111, 288] width 146 height 14
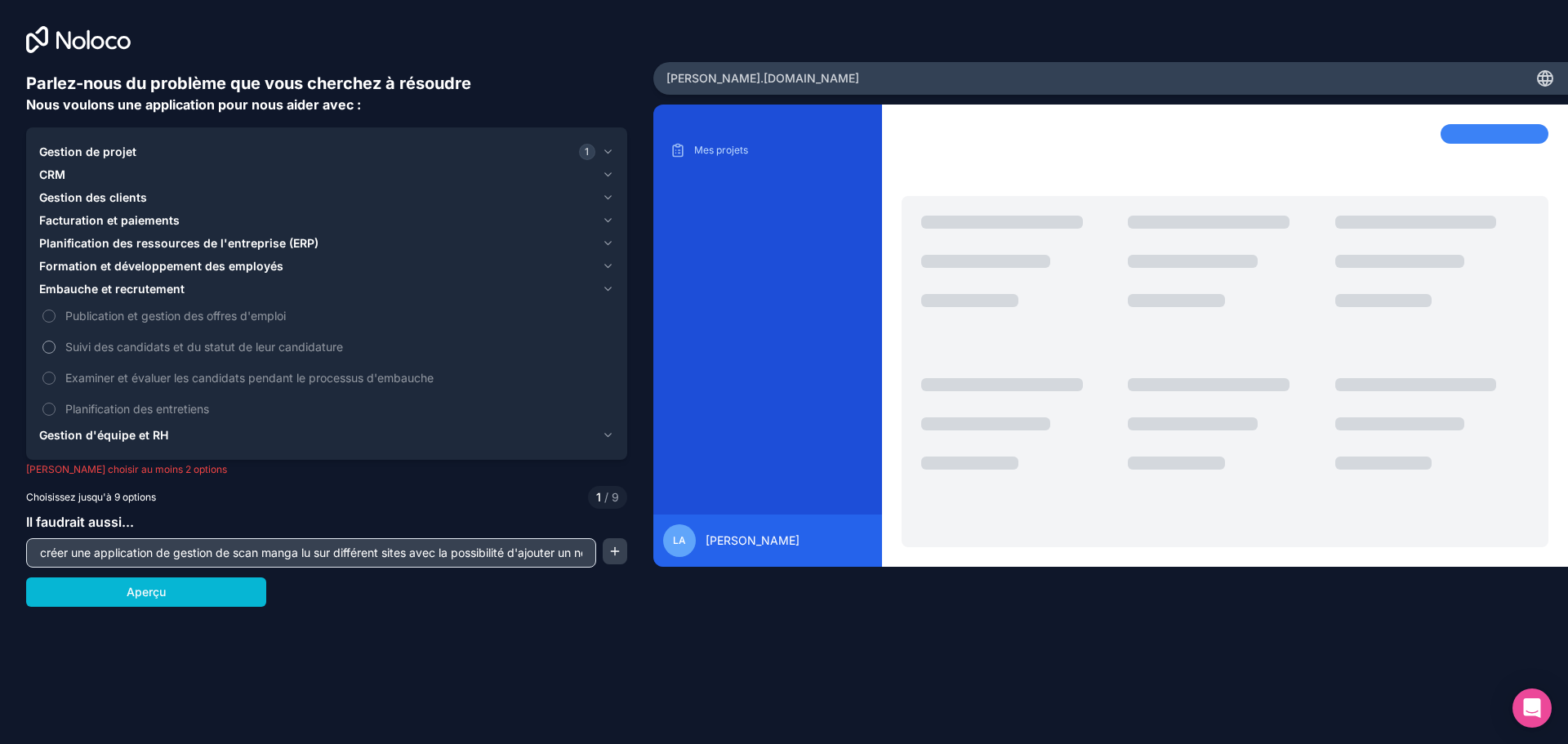
click at [50, 348] on button "Suivi des candidats et du statut de leur candidature" at bounding box center [48, 346] width 13 height 13
click at [49, 346] on button "Suivi des candidats et du statut de leur candidature" at bounding box center [48, 346] width 13 height 13
click at [57, 151] on font "Gestion de projet" at bounding box center [87, 152] width 97 height 14
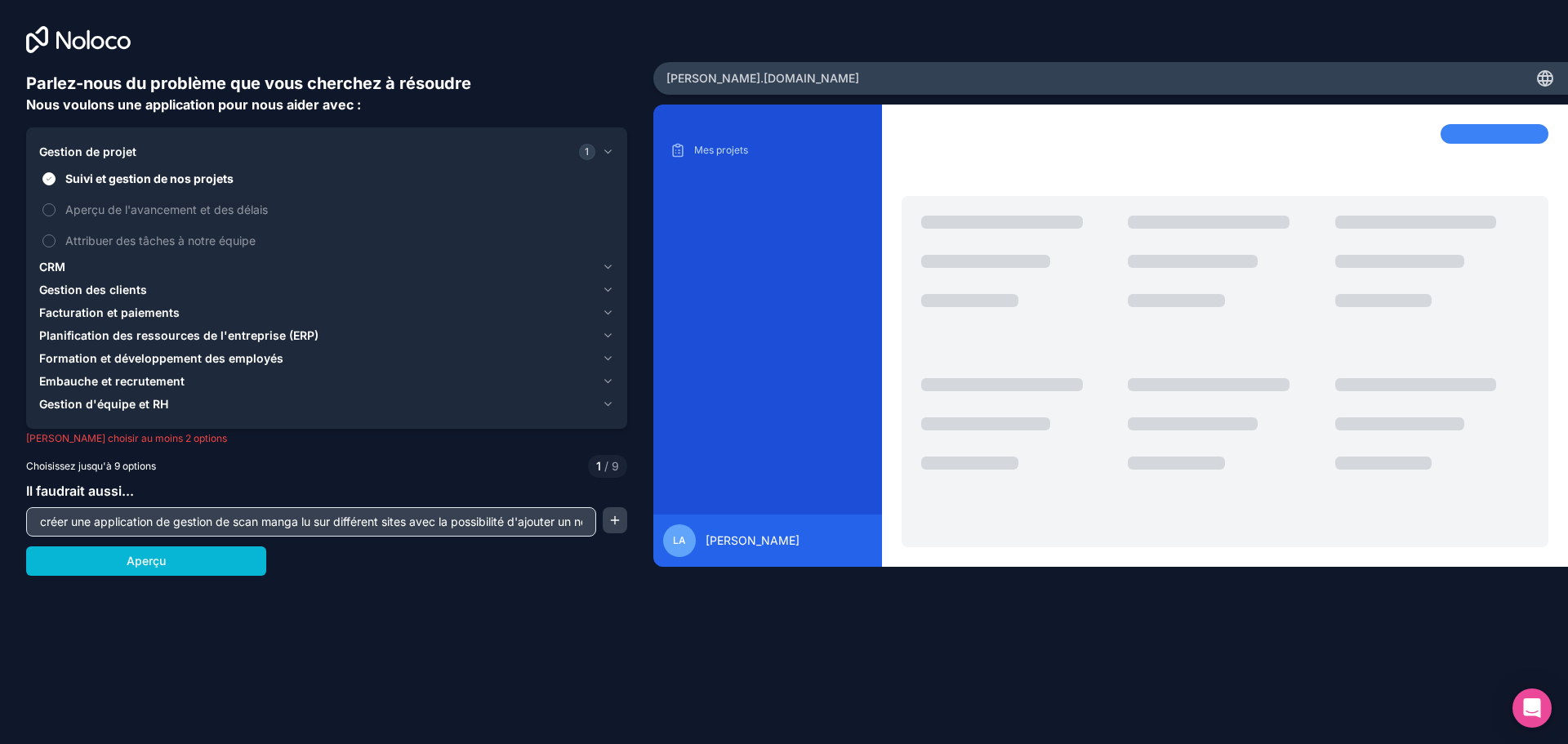
click at [52, 327] on button "Planification des ressources de l'entreprise (ERP)" at bounding box center [327, 335] width 575 height 22
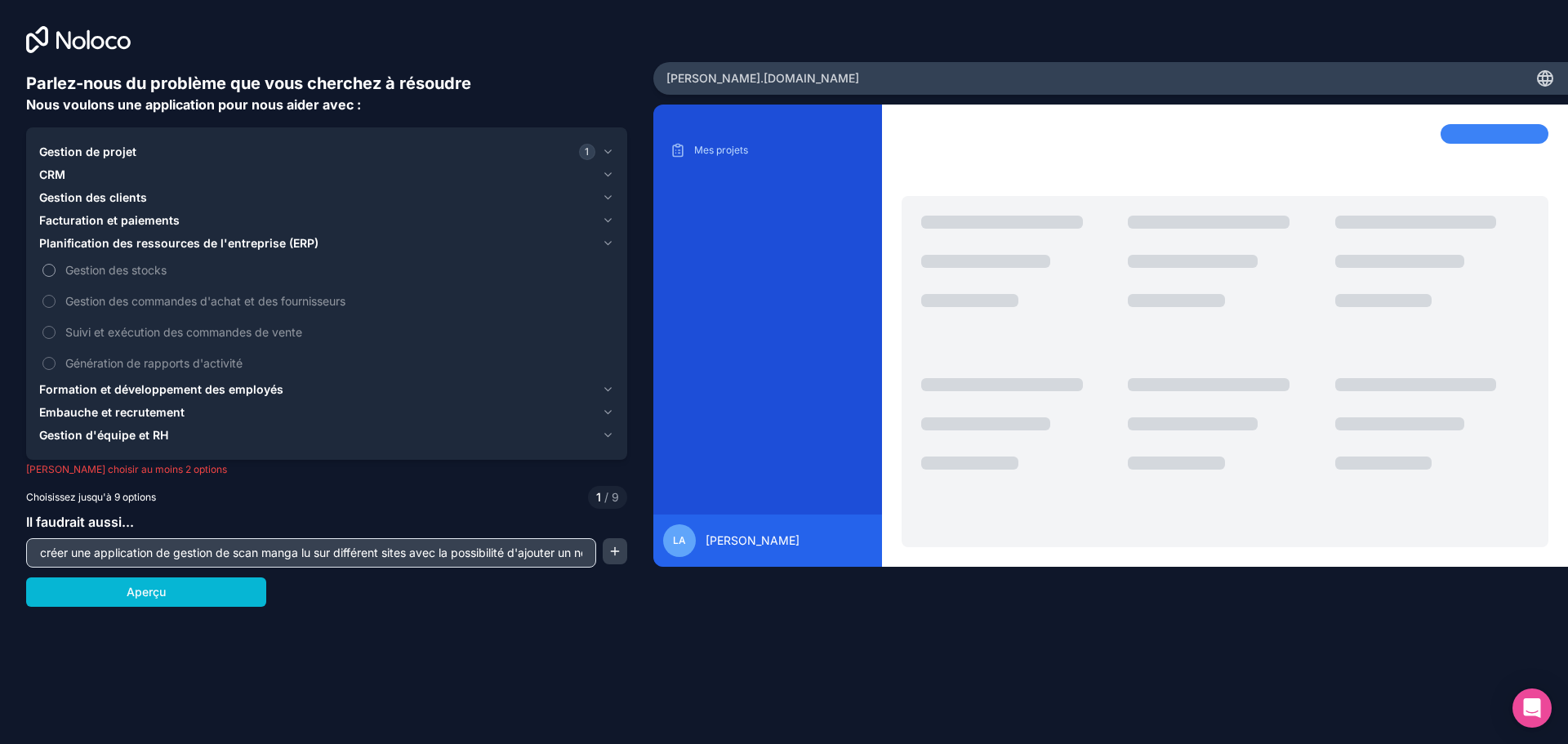
click at [50, 268] on button "Gestion des stocks" at bounding box center [48, 270] width 13 height 13
click at [46, 364] on button "Génération de rapports d'activité" at bounding box center [48, 363] width 13 height 13
click at [48, 364] on button "Génération de rapports d'activité" at bounding box center [48, 363] width 13 height 13
click at [52, 221] on font "Facturation et paiements" at bounding box center [109, 220] width 141 height 14
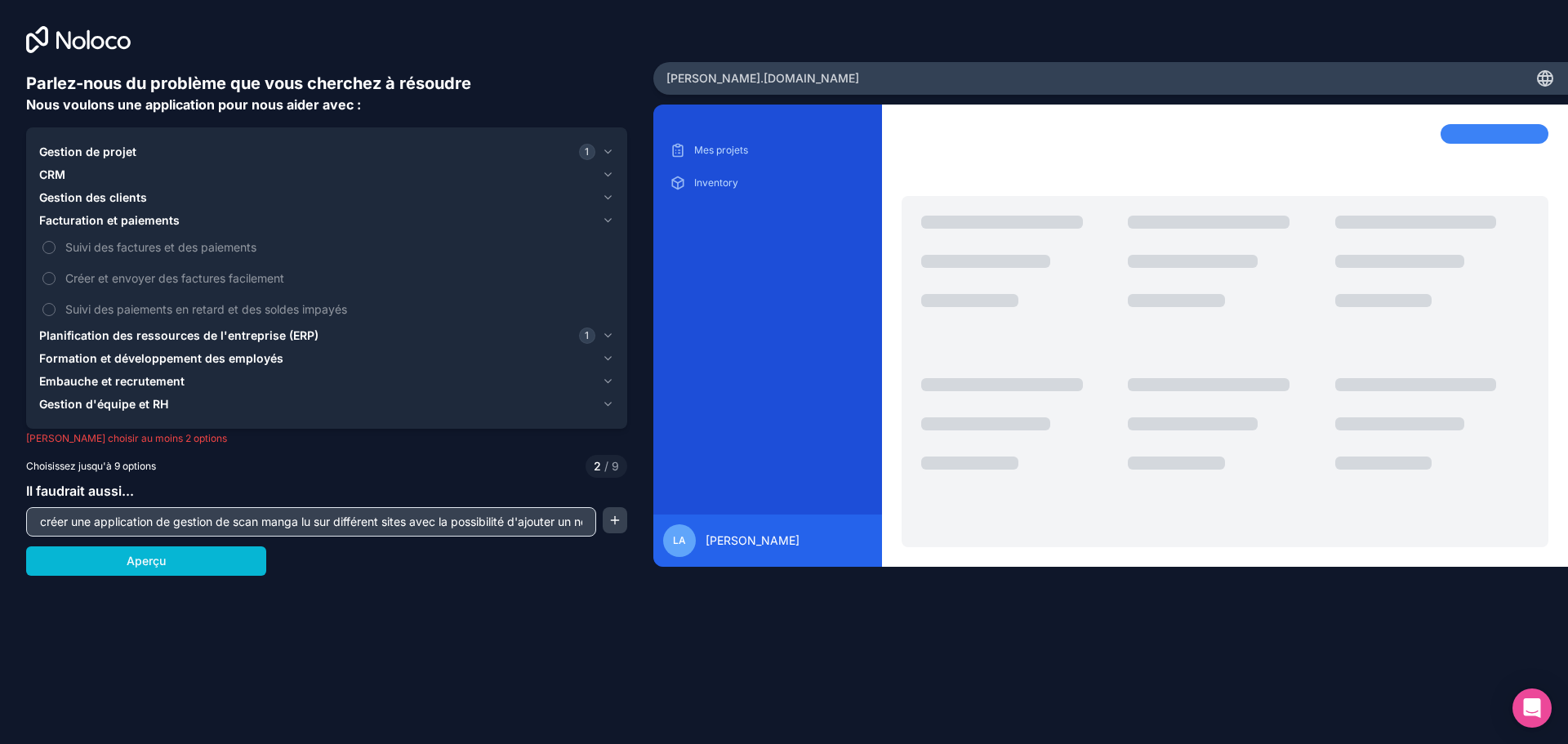
click at [51, 197] on font "Gestion des clients" at bounding box center [93, 197] width 108 height 14
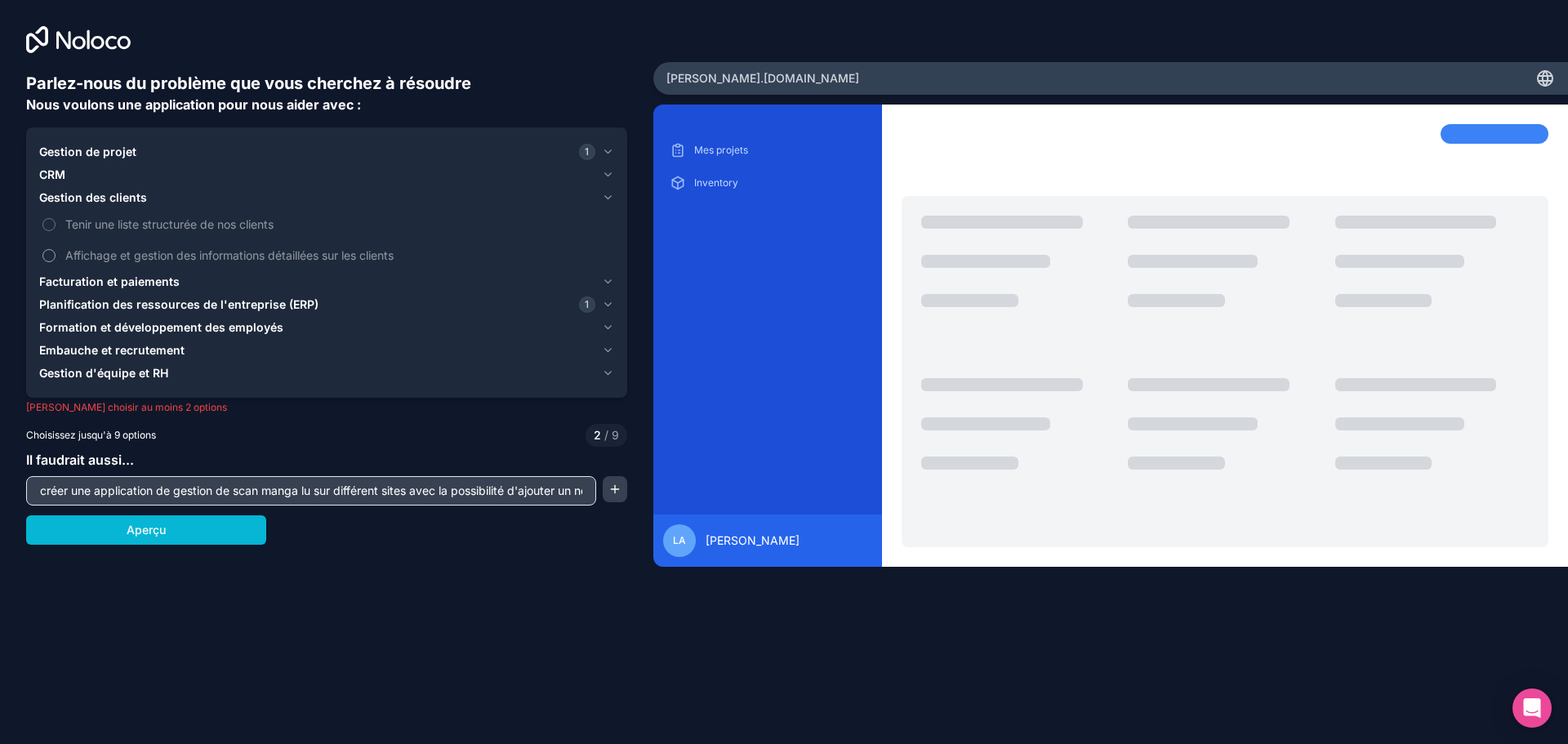
click at [48, 256] on button "Affichage et gestion des informations détaillées sur les clients" at bounding box center [48, 255] width 13 height 13
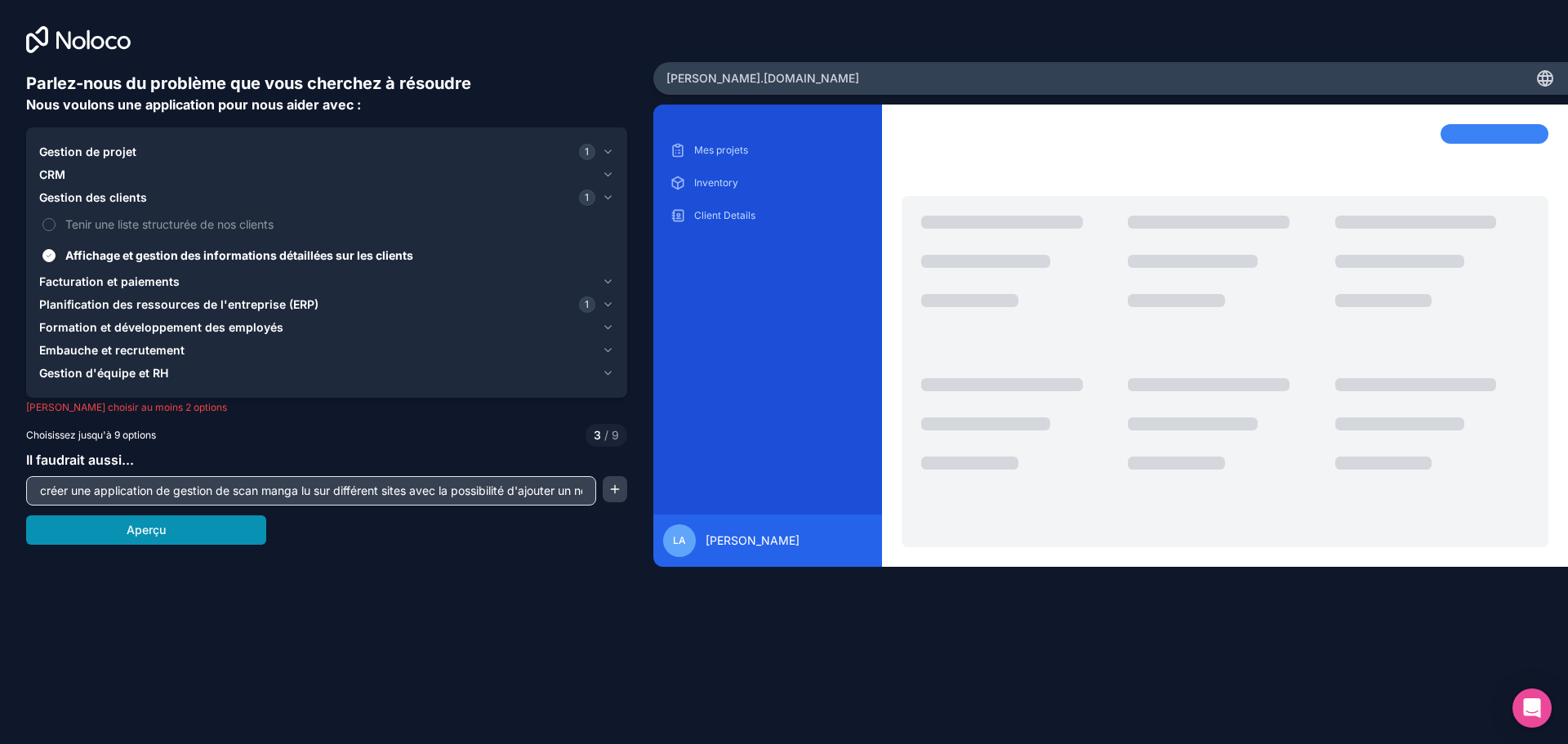
click at [153, 528] on font "Aperçu" at bounding box center [146, 530] width 39 height 14
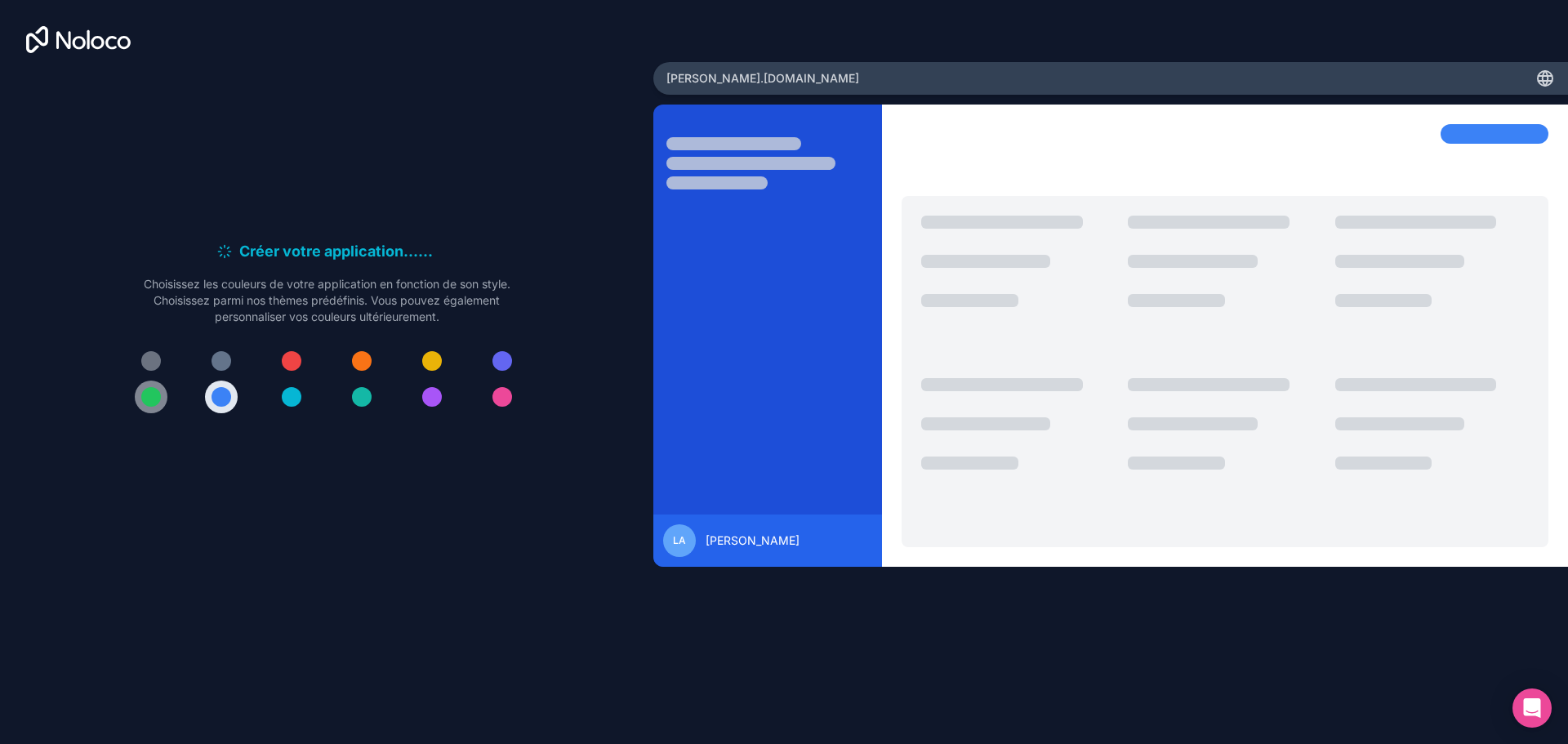
click at [152, 390] on div at bounding box center [152, 397] width 20 height 20
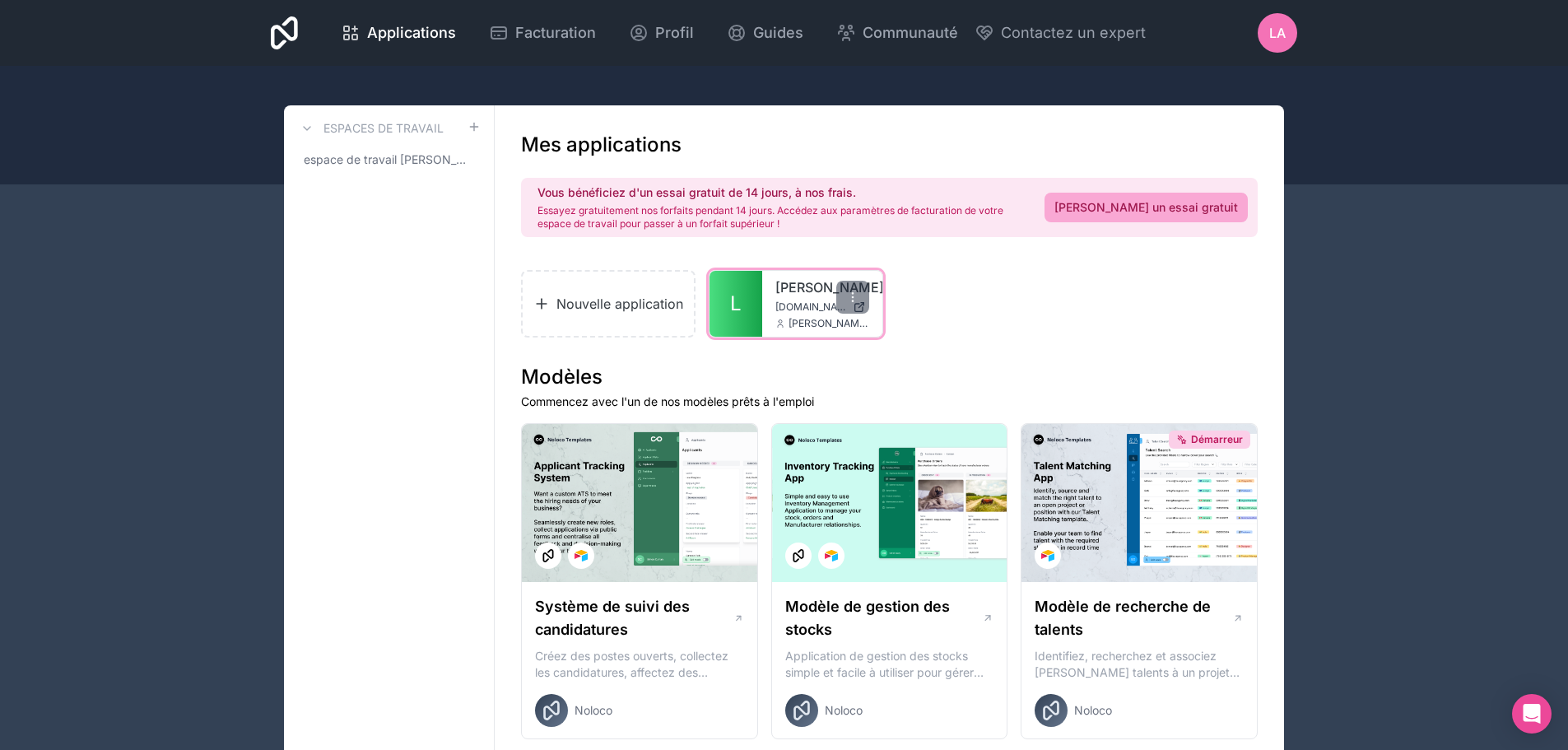
click at [789, 296] on link "[PERSON_NAME]" at bounding box center [821, 288] width 94 height 20
